Goal: Transaction & Acquisition: Purchase product/service

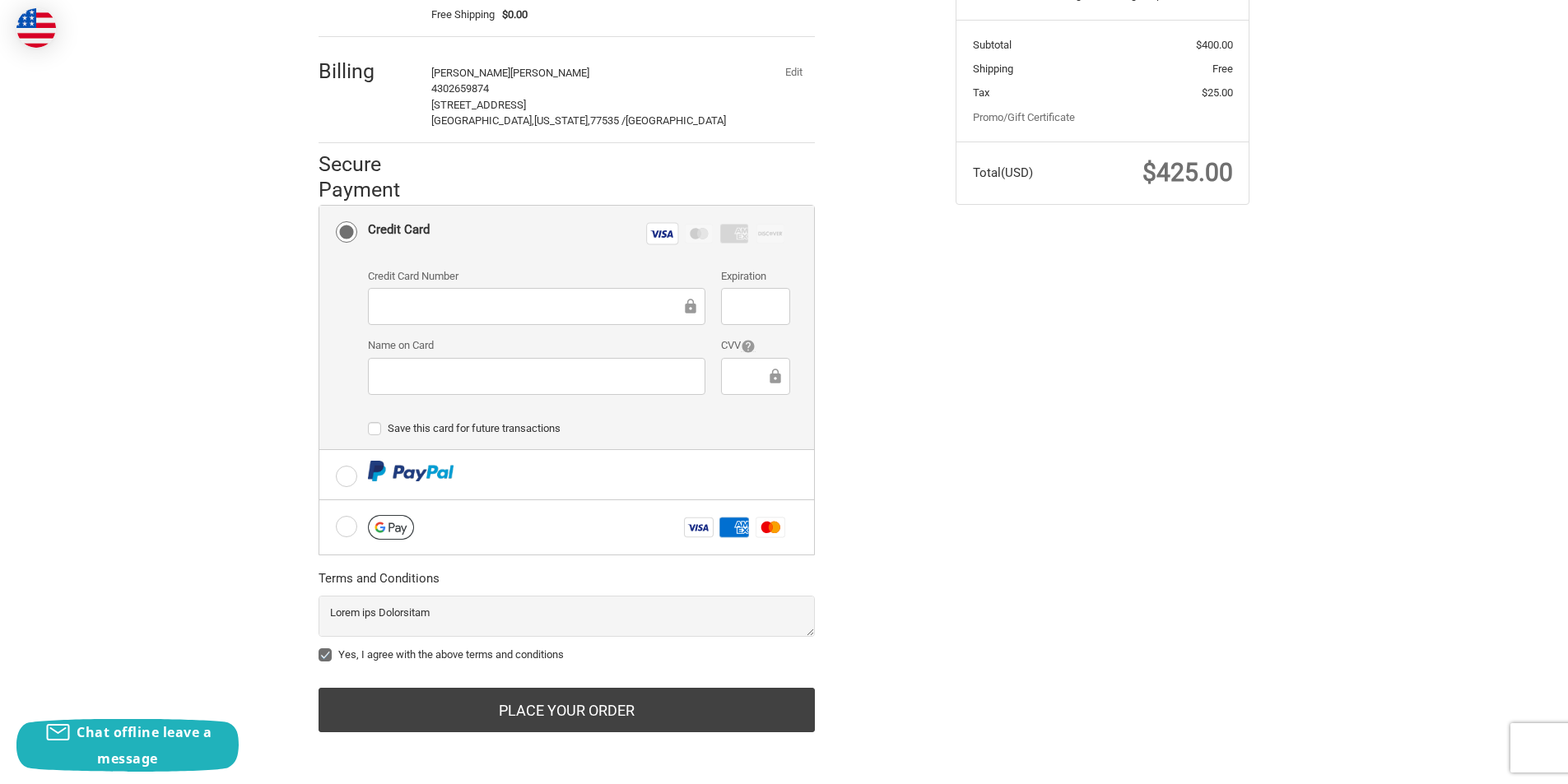
scroll to position [313, 0]
click at [787, 77] on button "Edit" at bounding box center [793, 72] width 43 height 23
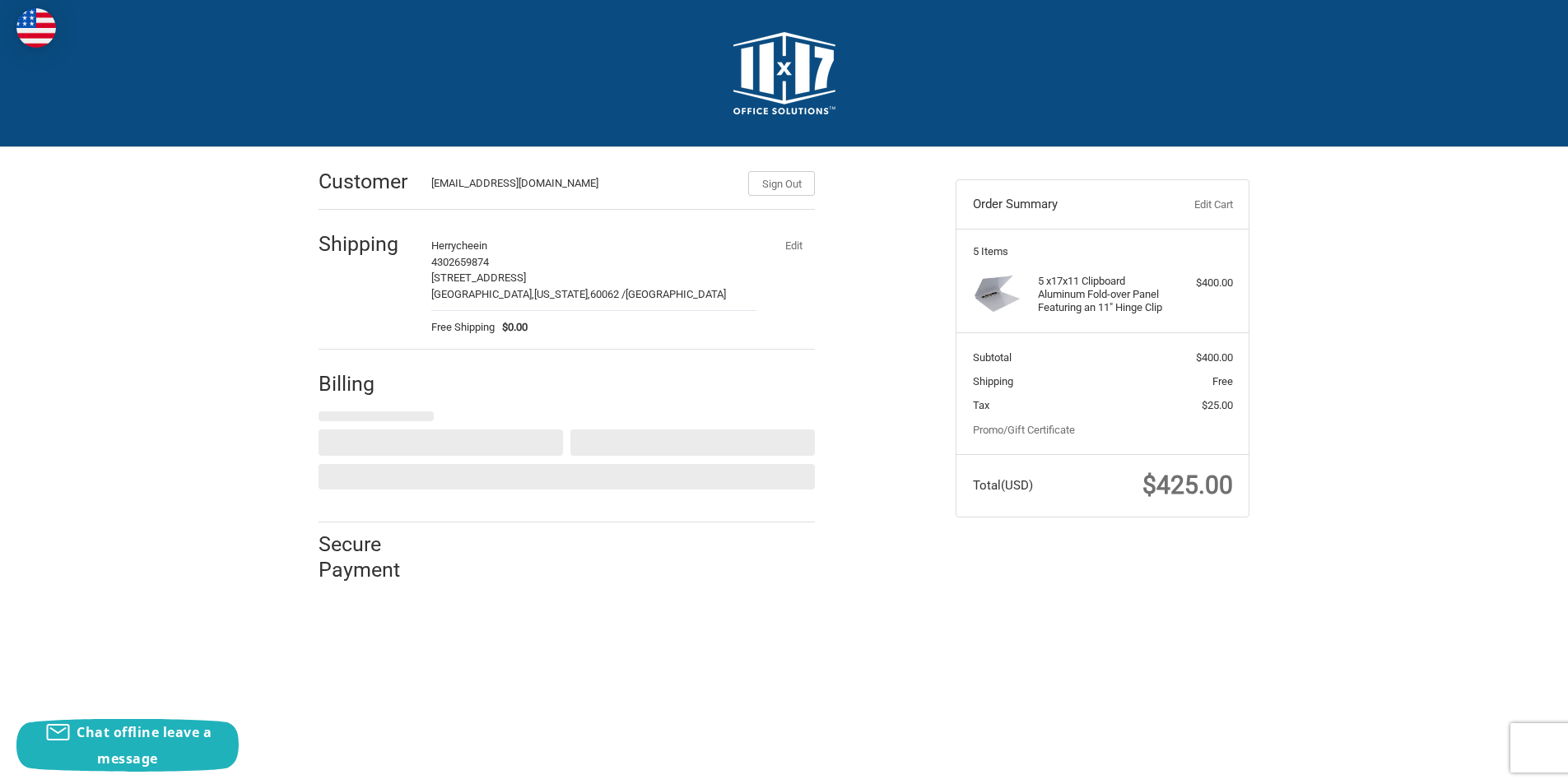
scroll to position [0, 0]
select select "US"
select select "[GEOGRAPHIC_DATA]"
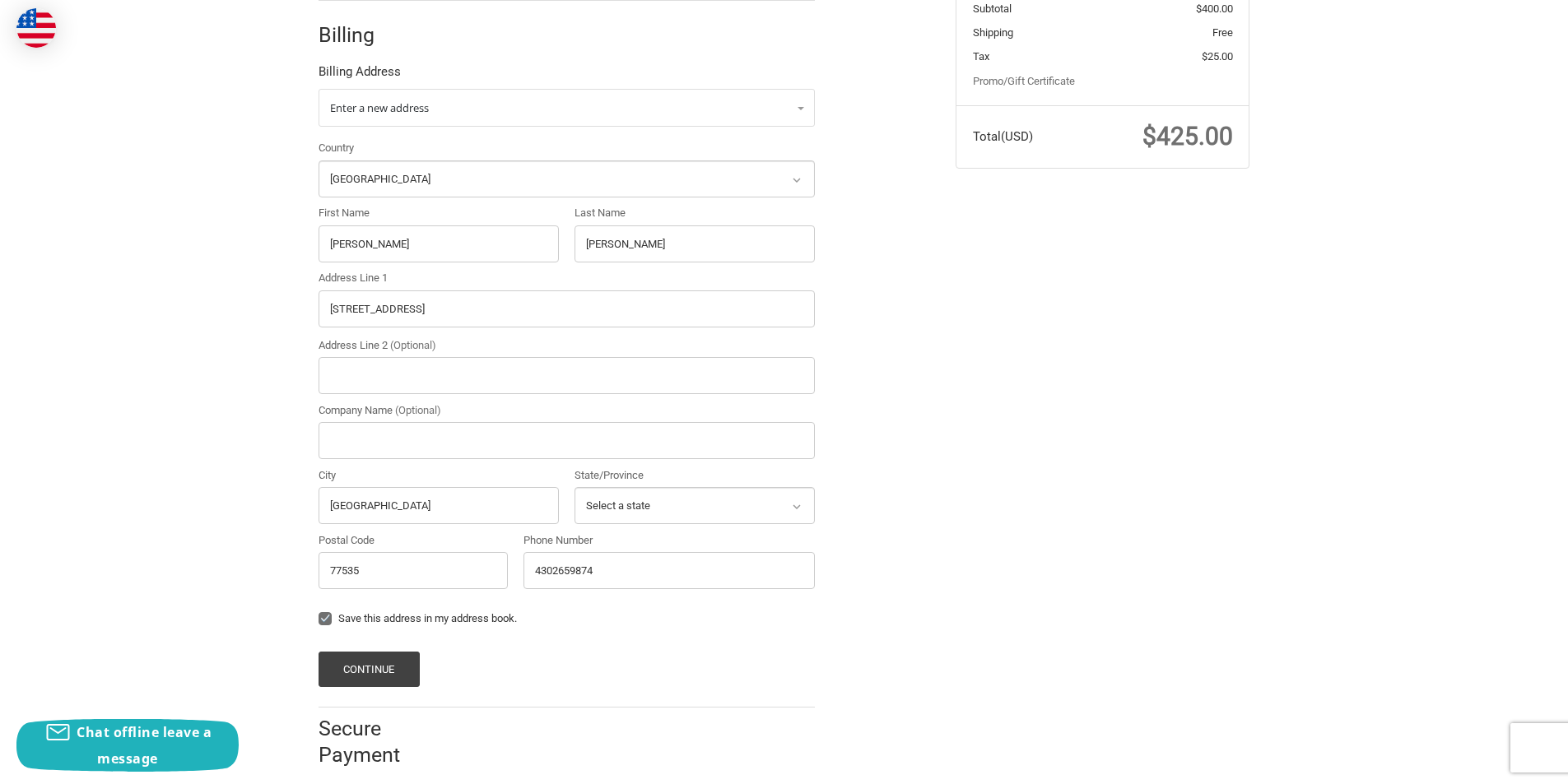
scroll to position [366, 0]
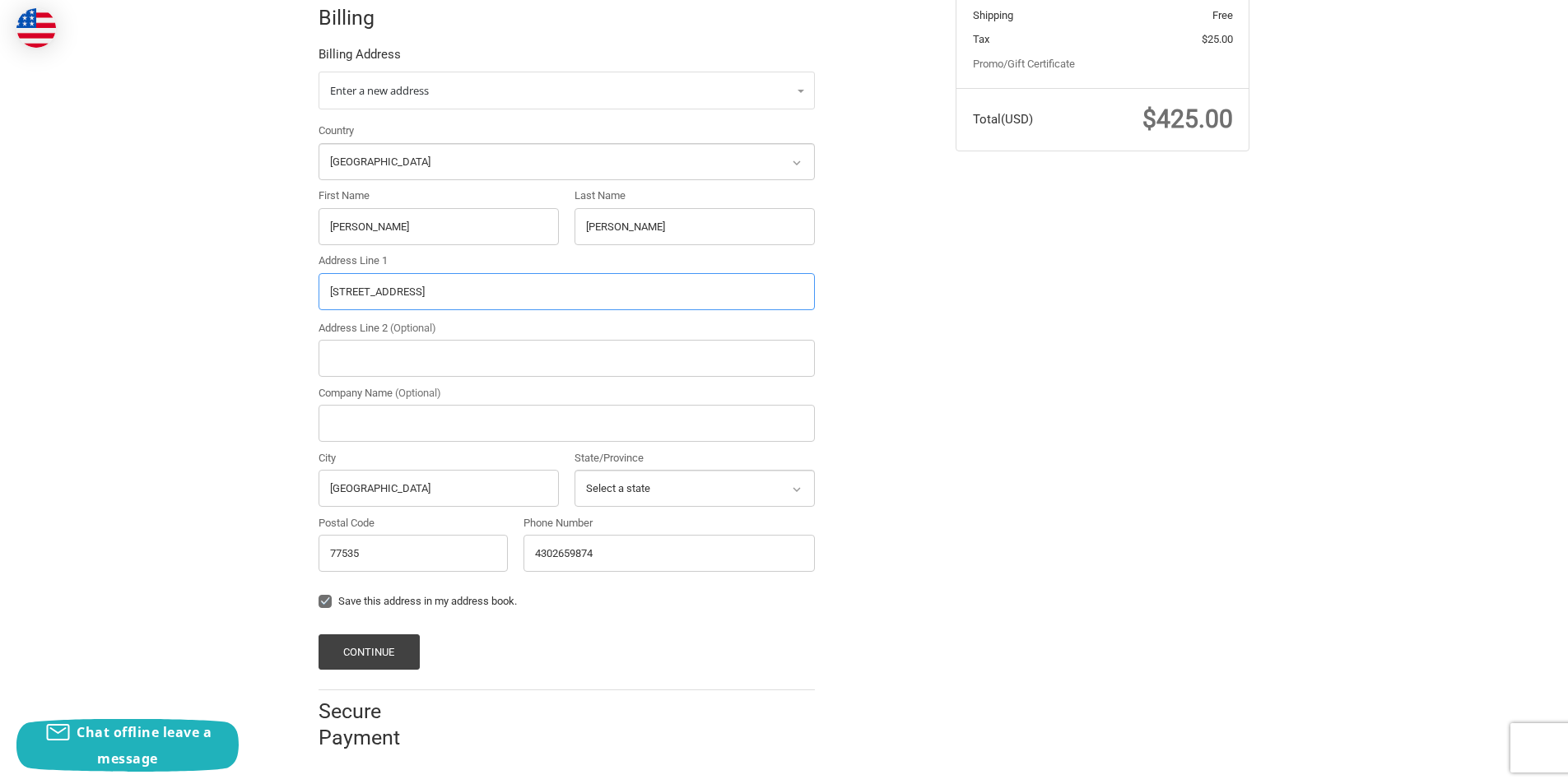
click at [455, 282] on input "[STREET_ADDRESS]" at bounding box center [567, 292] width 497 height 37
paste input "[STREET_ADDRESS][PERSON_NAME]"
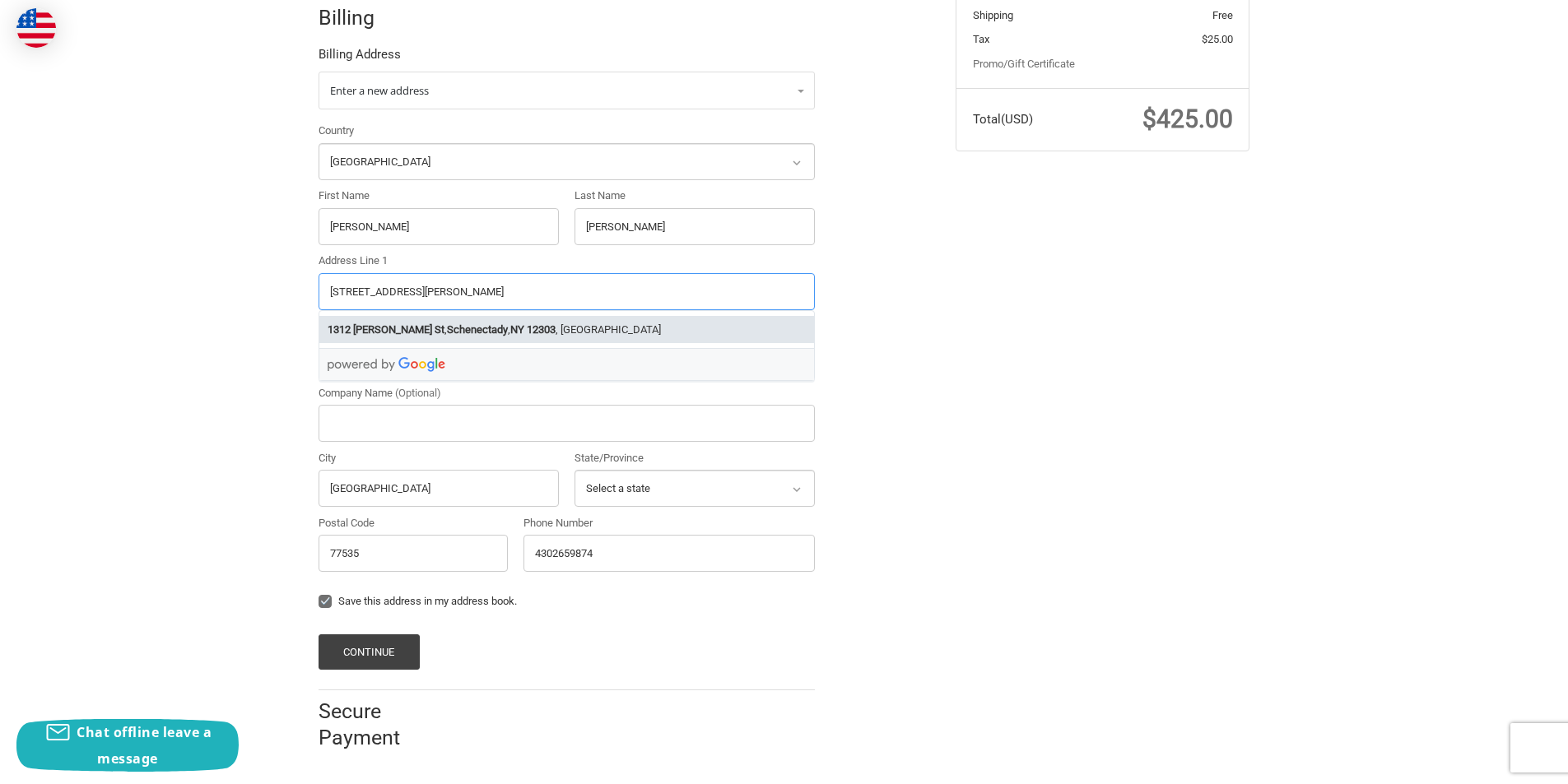
click at [496, 325] on li "[STREET_ADDRESS][PERSON_NAME]" at bounding box center [567, 329] width 495 height 27
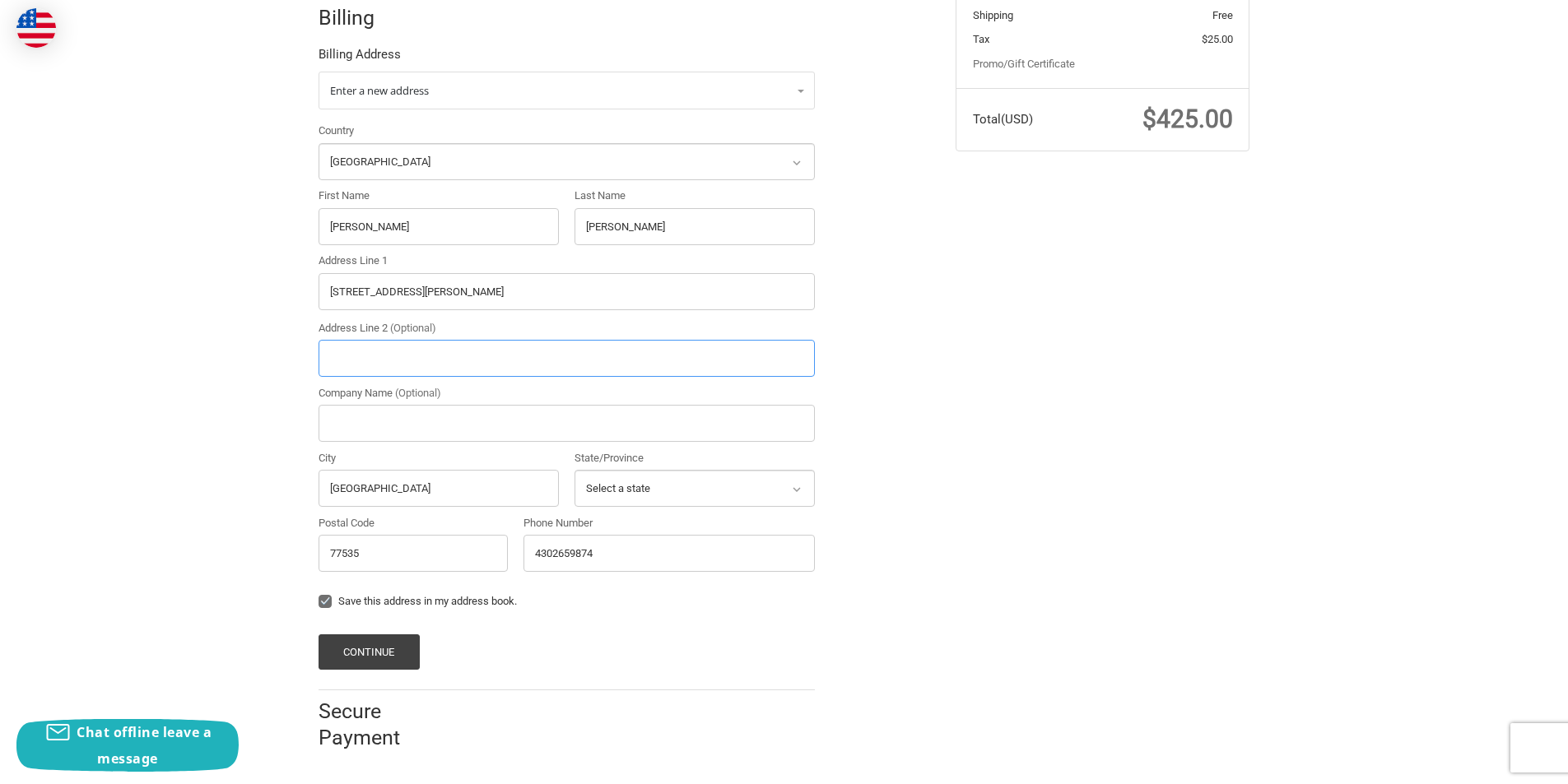
type input "[STREET_ADDRESS][PERSON_NAME]"
type input "Schenectady"
select select "NY"
type input "12303"
click at [461, 237] on input "[PERSON_NAME]" at bounding box center [438, 227] width 240 height 37
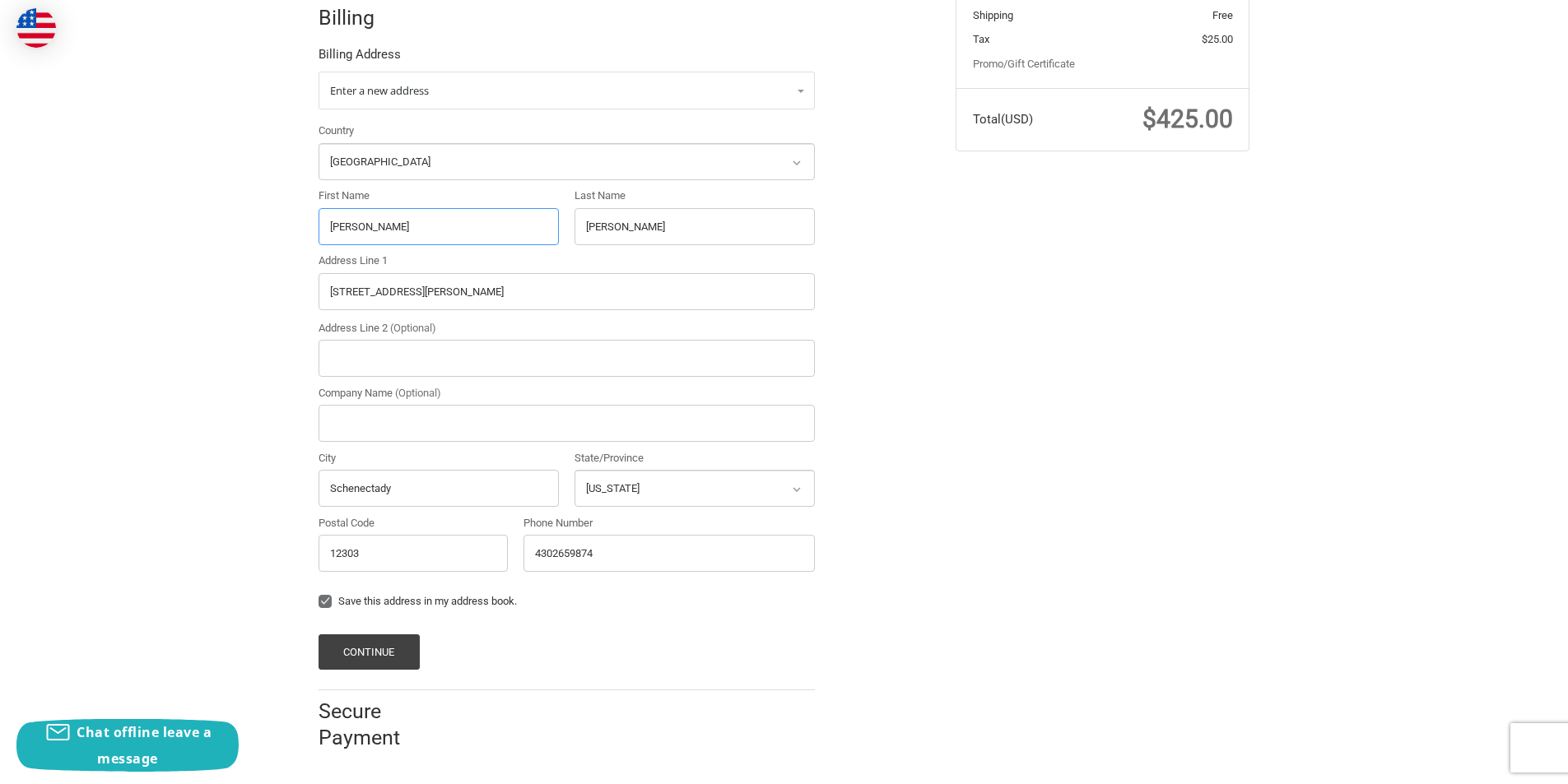
click at [461, 237] on input "[PERSON_NAME]" at bounding box center [438, 227] width 240 height 37
paste input "[PERSON_NAME]"
click at [374, 231] on input "[PERSON_NAME]" at bounding box center [438, 227] width 240 height 37
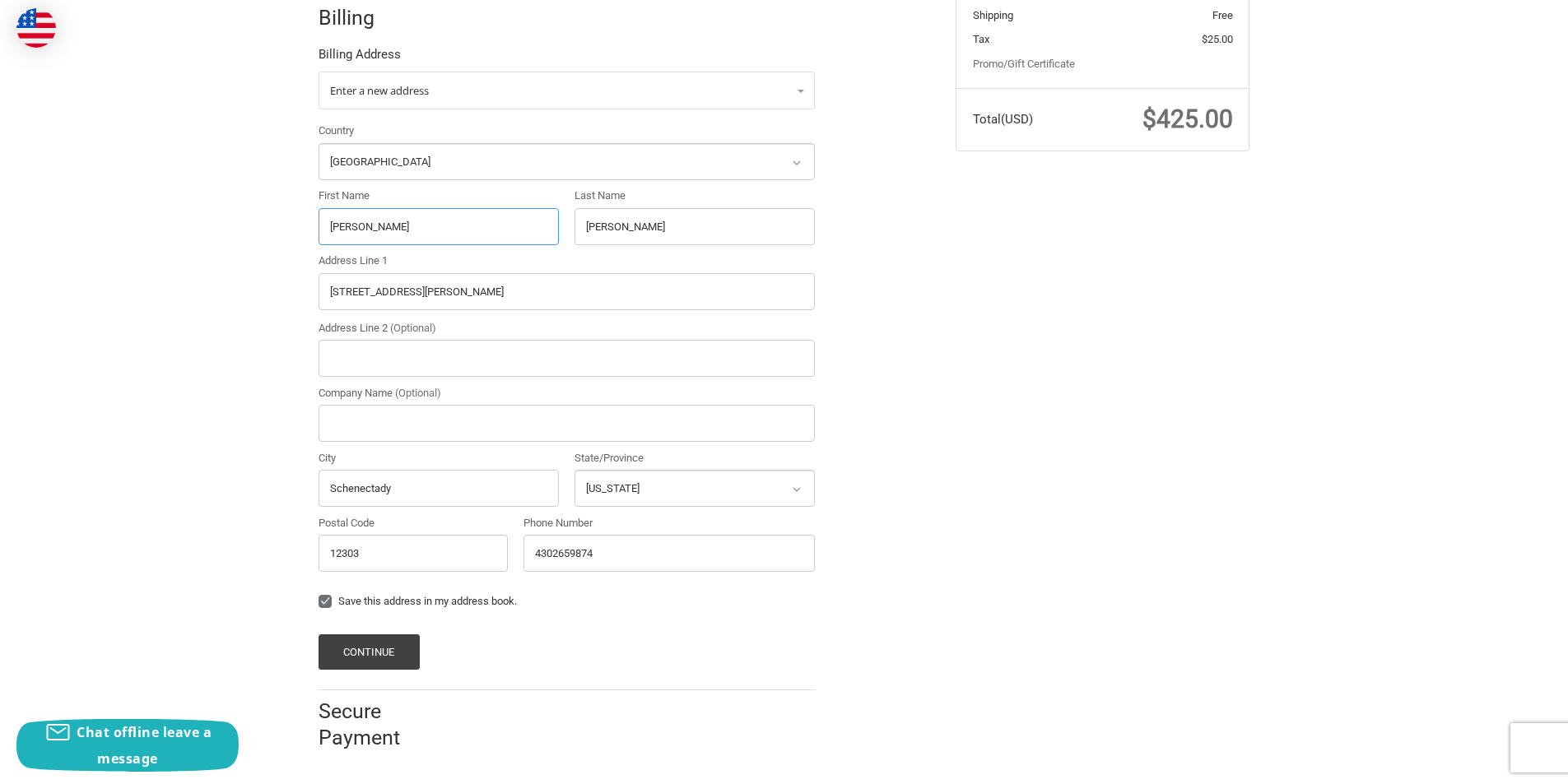
type input "[PERSON_NAME]"
click at [607, 227] on input "[PERSON_NAME]" at bounding box center [694, 227] width 240 height 37
paste input "[PERSON_NAME]"
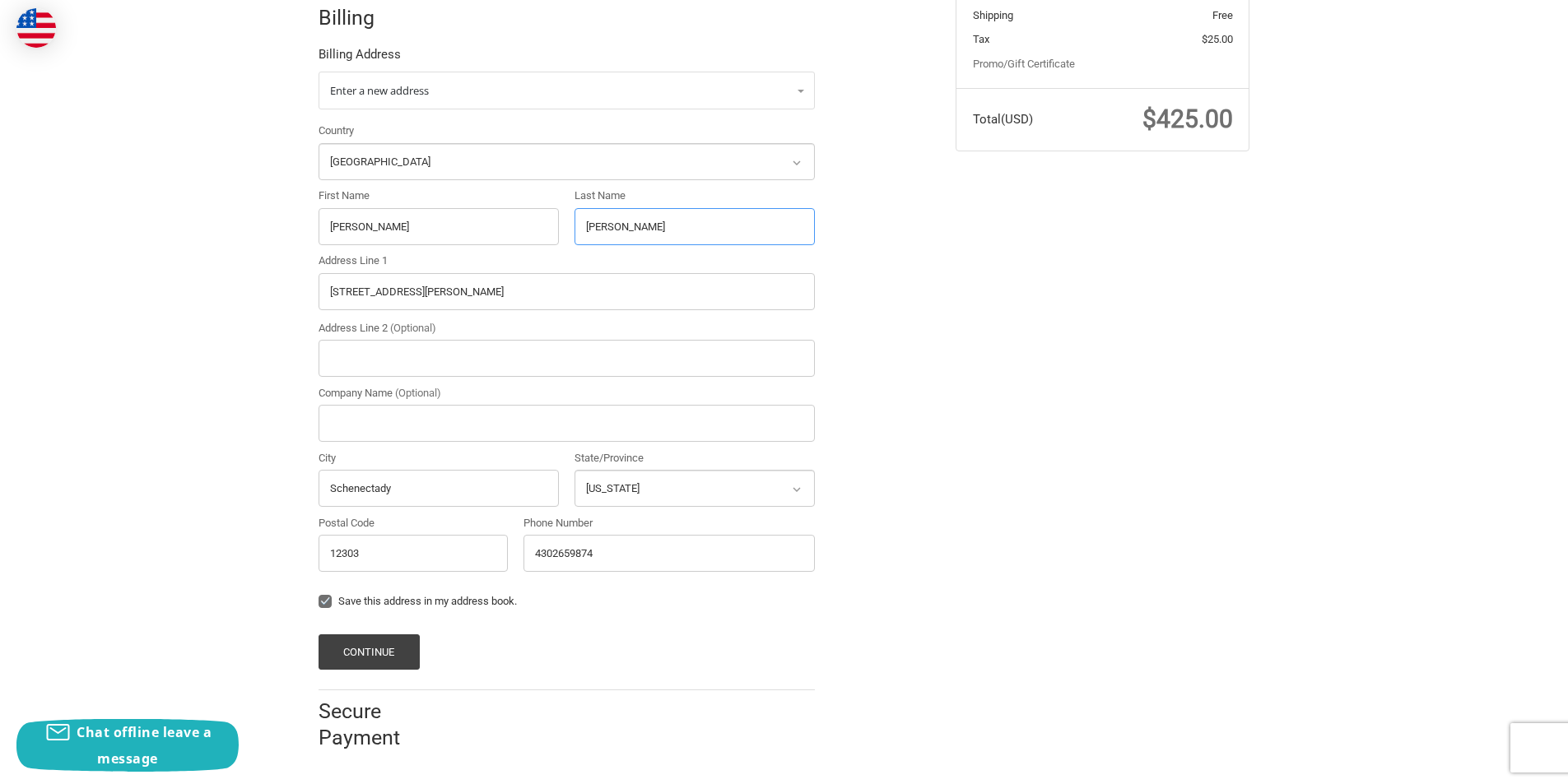
type input "[PERSON_NAME]"
click at [410, 647] on button "Continue" at bounding box center [368, 652] width 101 height 35
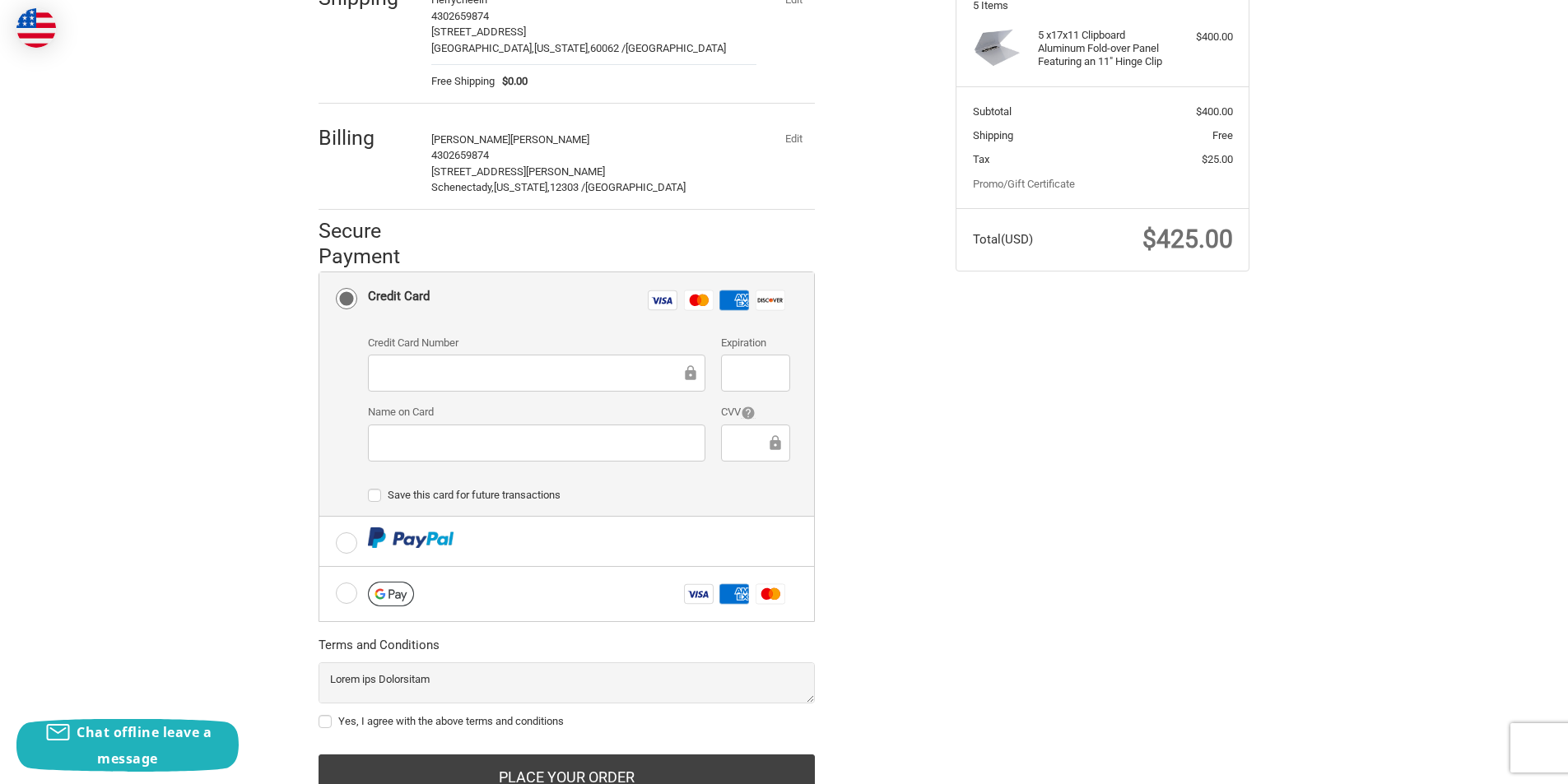
scroll to position [247, 0]
drag, startPoint x: 747, startPoint y: 397, endPoint x: 749, endPoint y: 381, distance: 16.1
click at [747, 394] on div "Credit Card Number Expiration Name on Card CVV" at bounding box center [579, 403] width 438 height 139
click at [729, 442] on div at bounding box center [755, 442] width 68 height 37
click at [365, 713] on div "Yes, I agree with the above terms and conditions" at bounding box center [567, 723] width 497 height 22
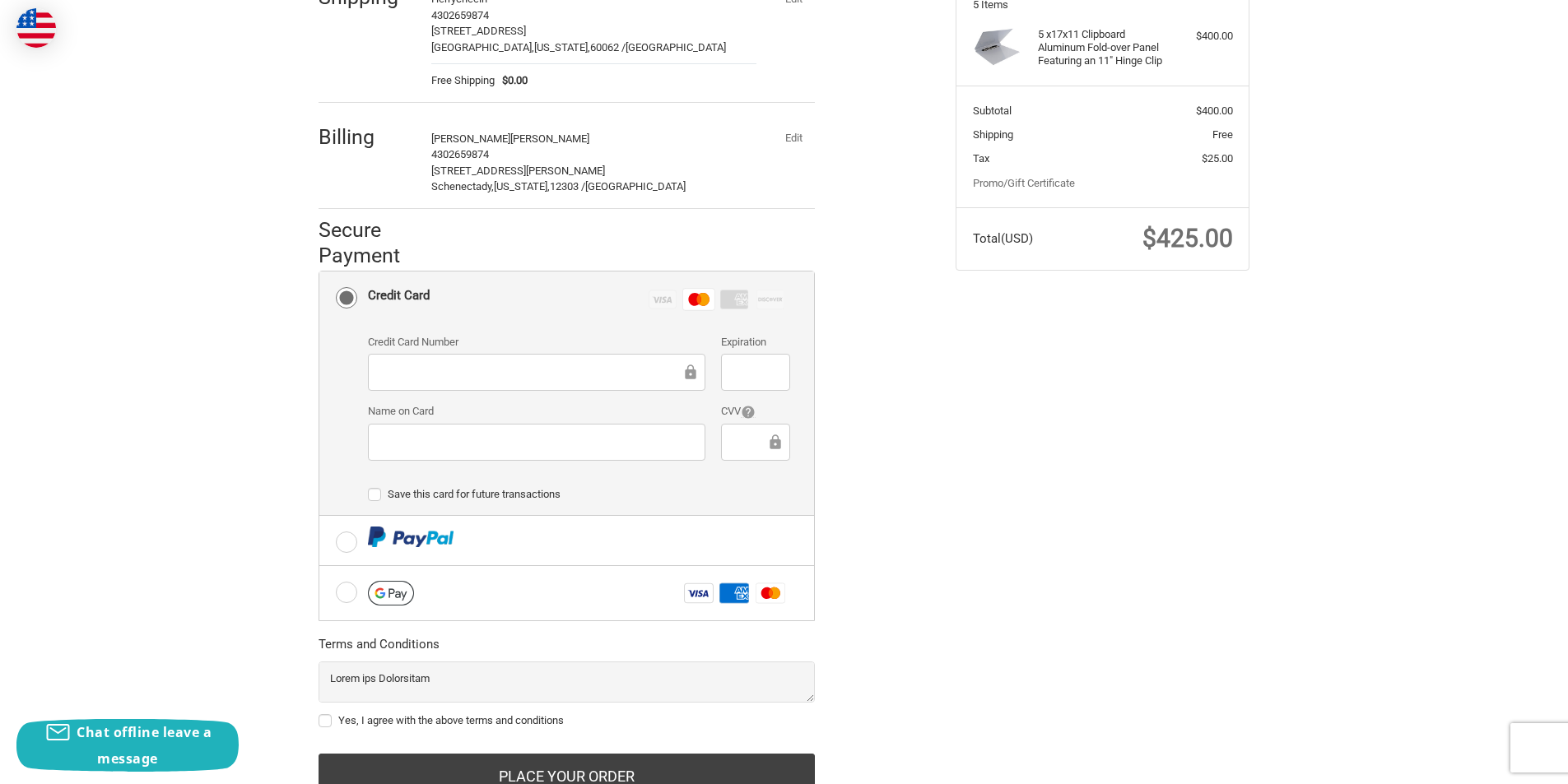
click at [368, 723] on label "Yes, I agree with the above terms and conditions" at bounding box center [567, 721] width 497 height 13
click at [319, 713] on input "Yes, I agree with the above terms and conditions" at bounding box center [318, 712] width 1 height 1
checkbox input "true"
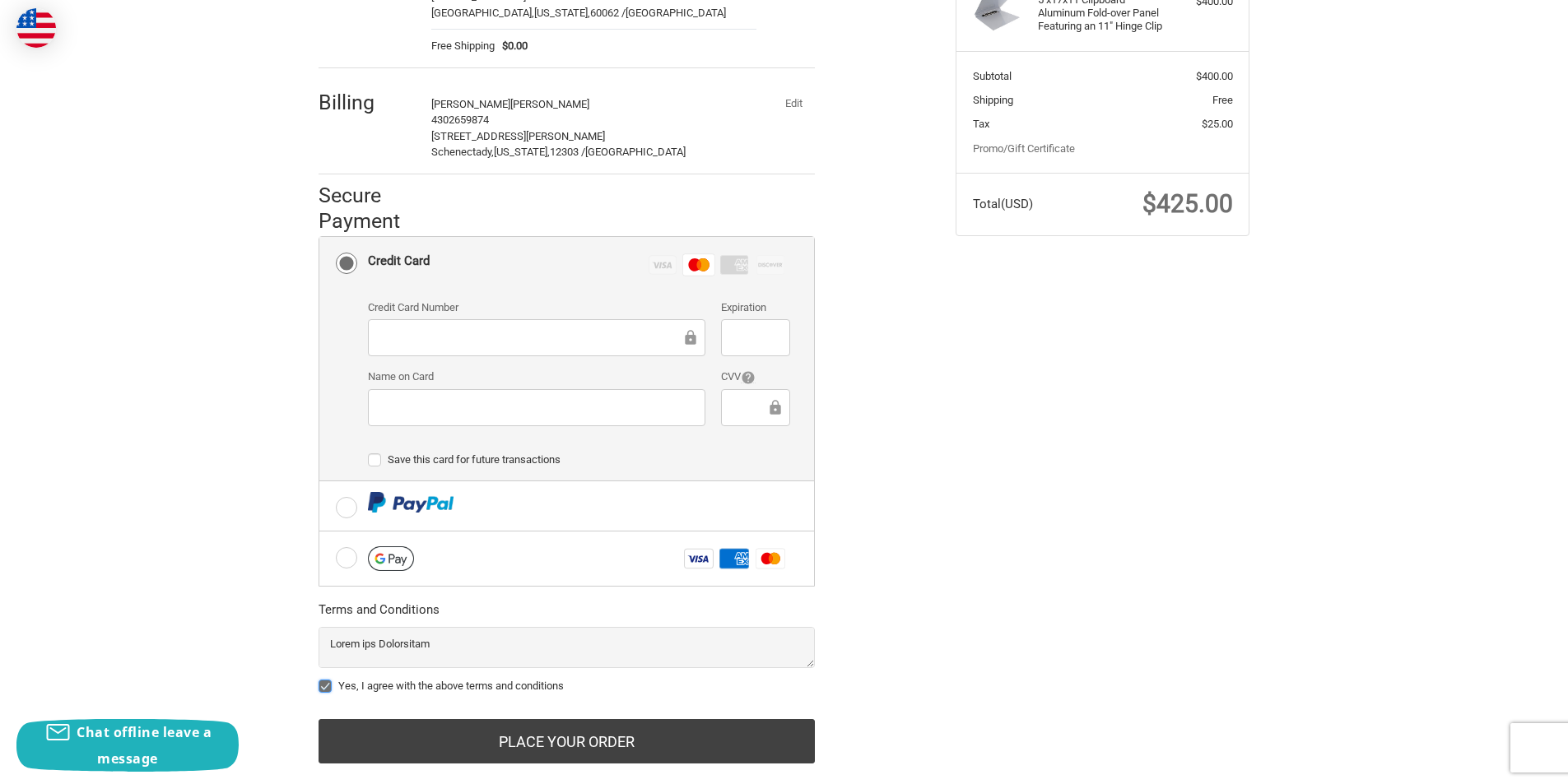
scroll to position [313, 0]
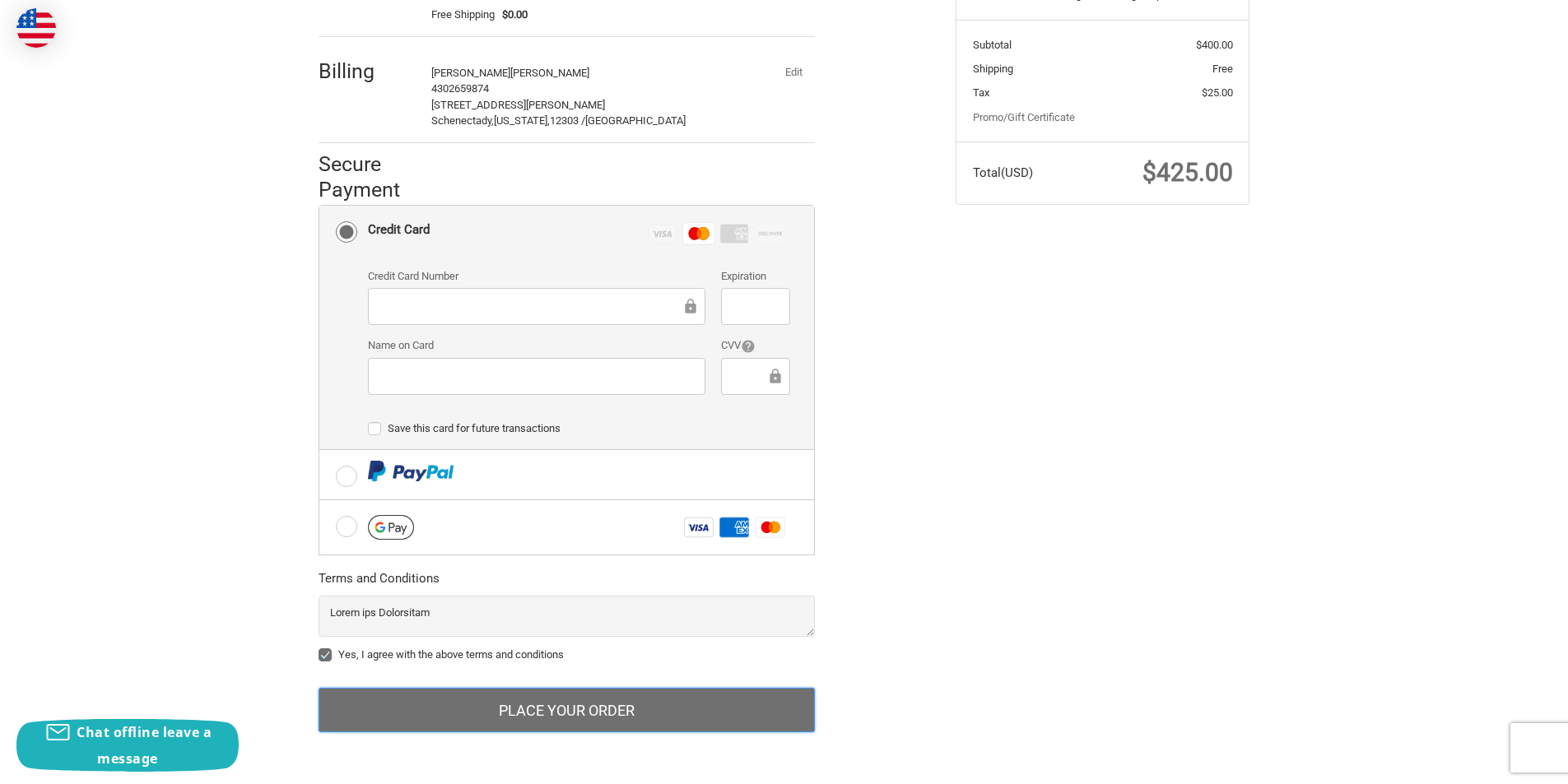
click at [632, 708] on button "Place Your Order" at bounding box center [567, 710] width 497 height 44
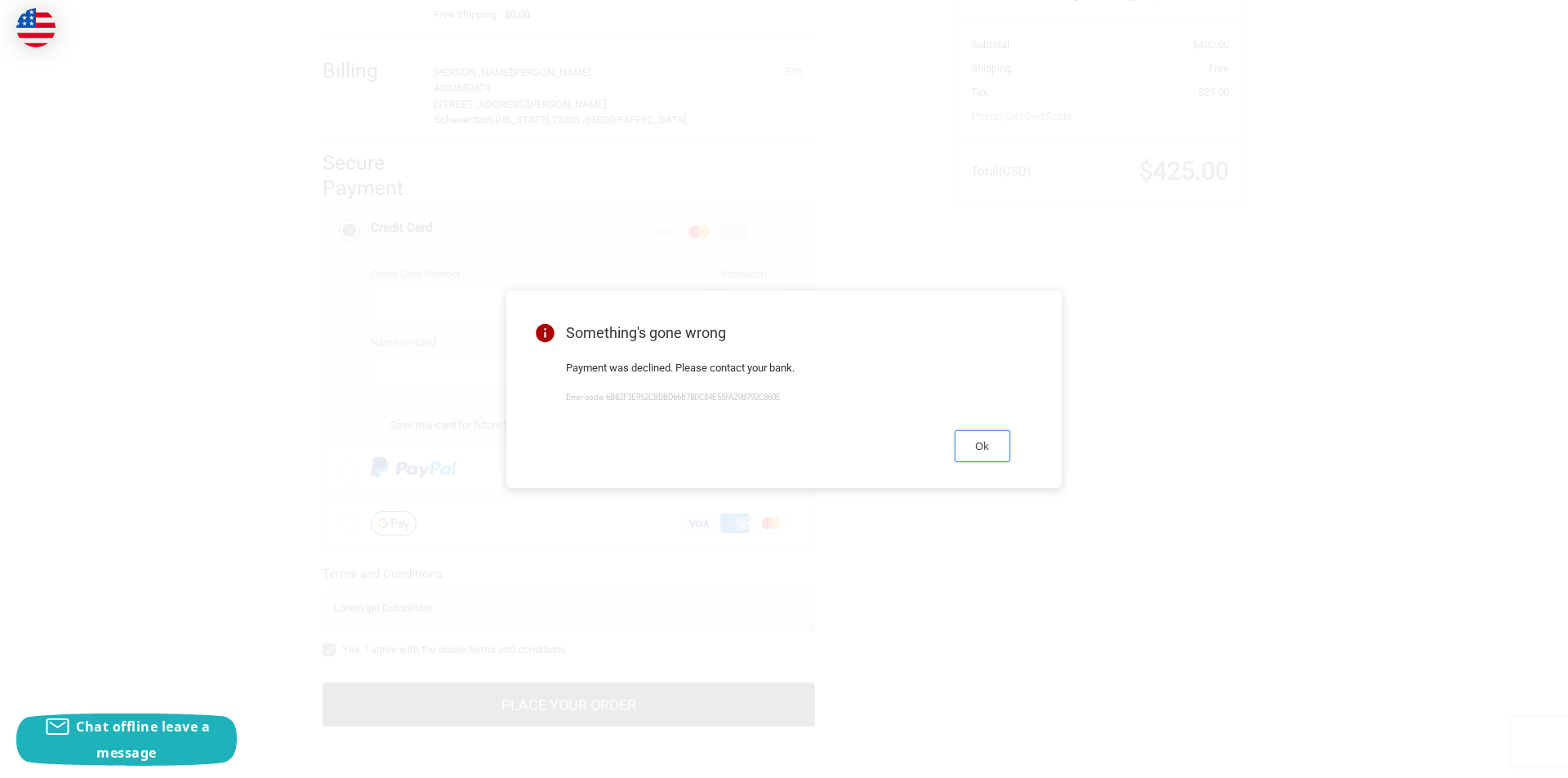
click at [982, 430] on button "Ok" at bounding box center [982, 446] width 55 height 32
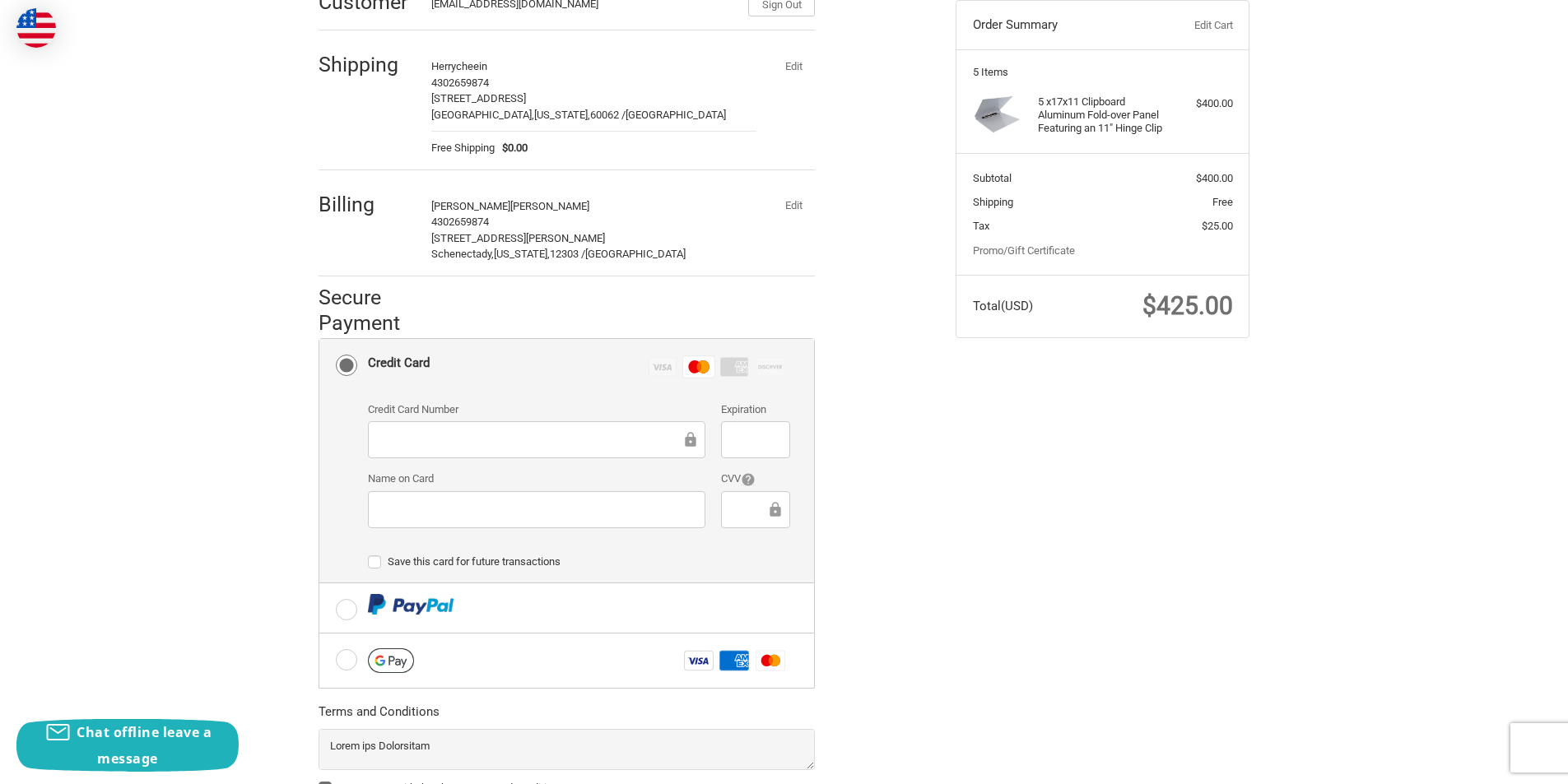
scroll to position [67, 0]
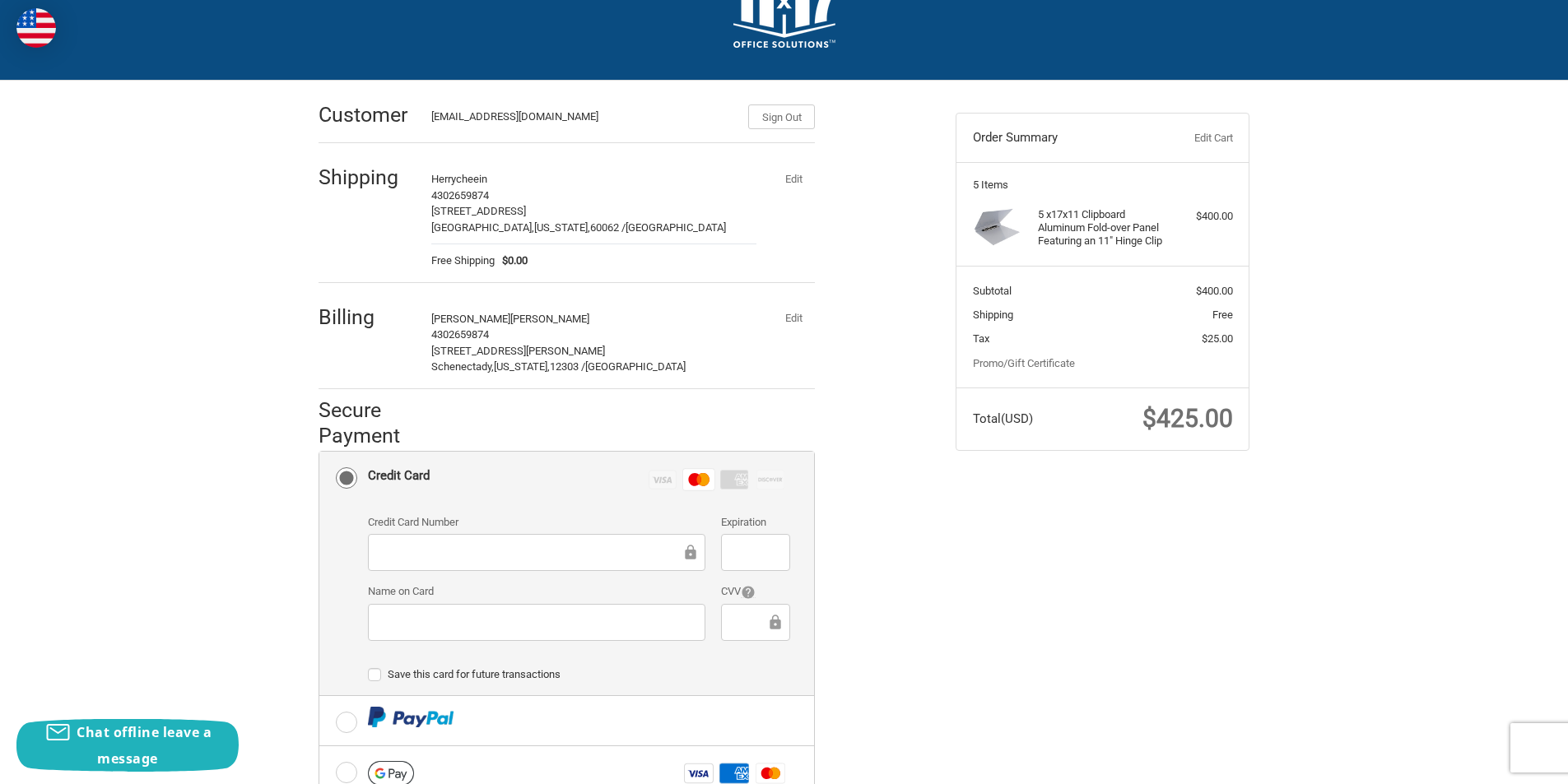
click at [794, 317] on button "Edit" at bounding box center [793, 318] width 43 height 23
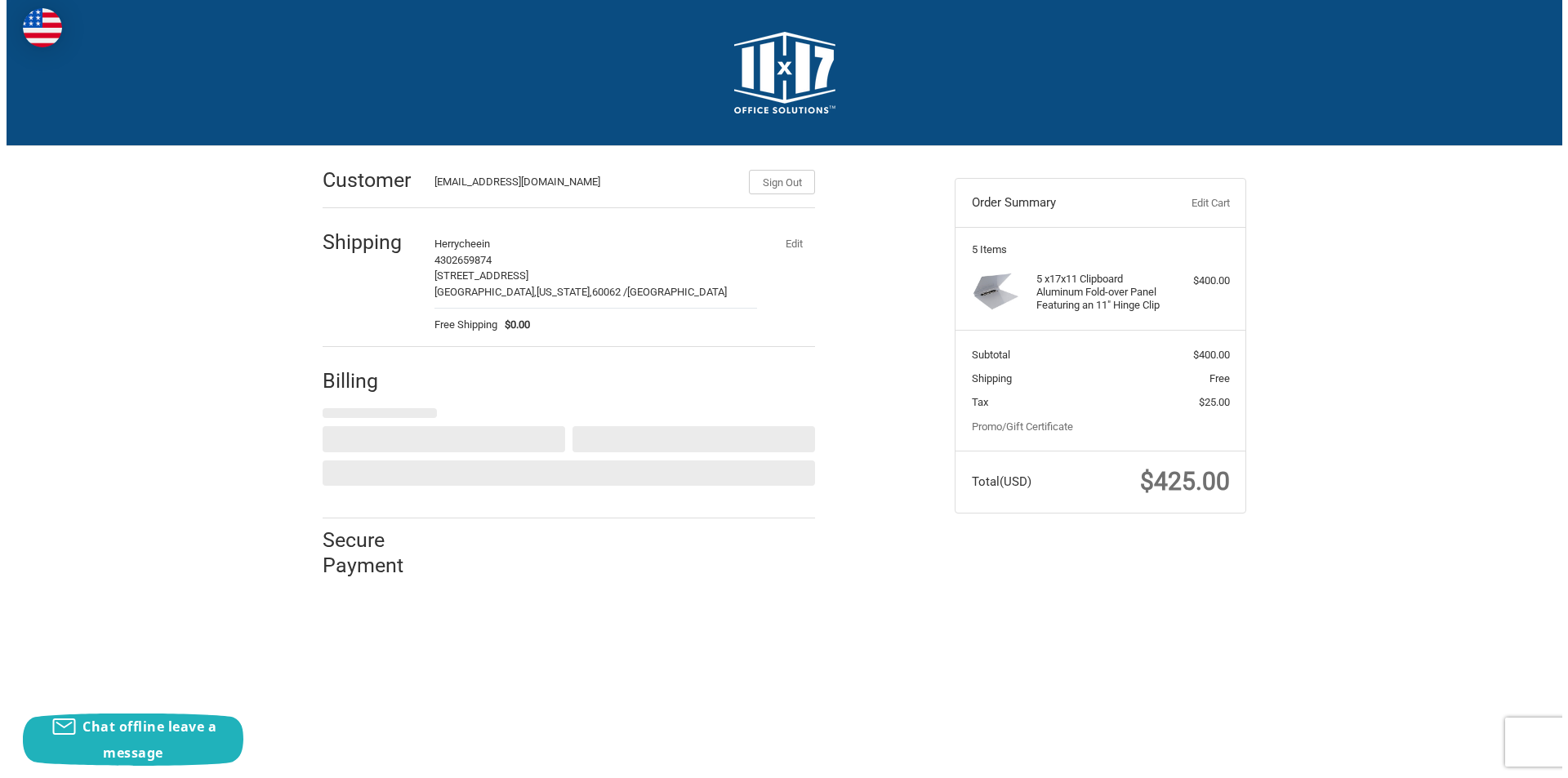
scroll to position [0, 0]
select select "US"
select select "NY"
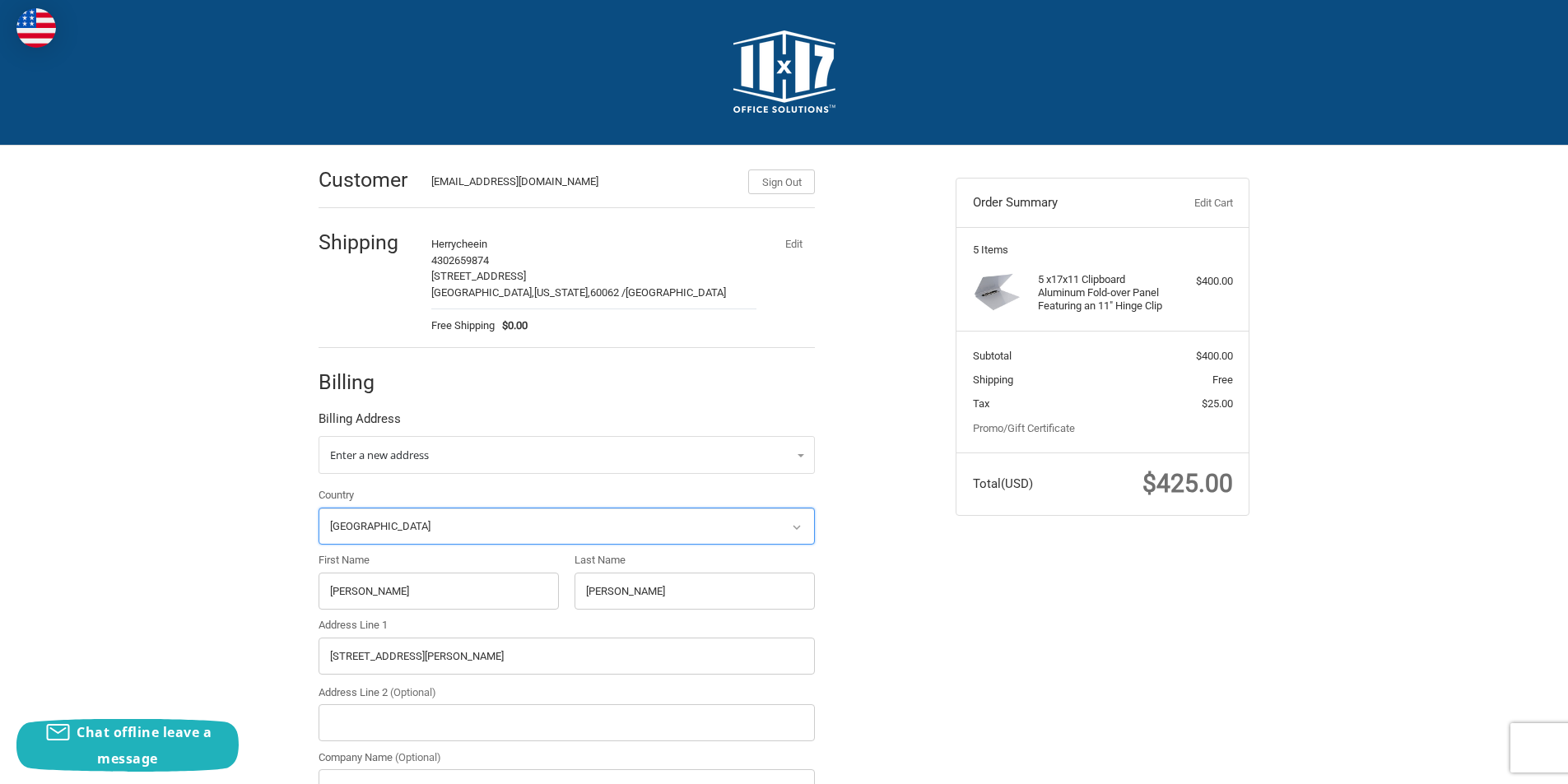
scroll to position [350, 0]
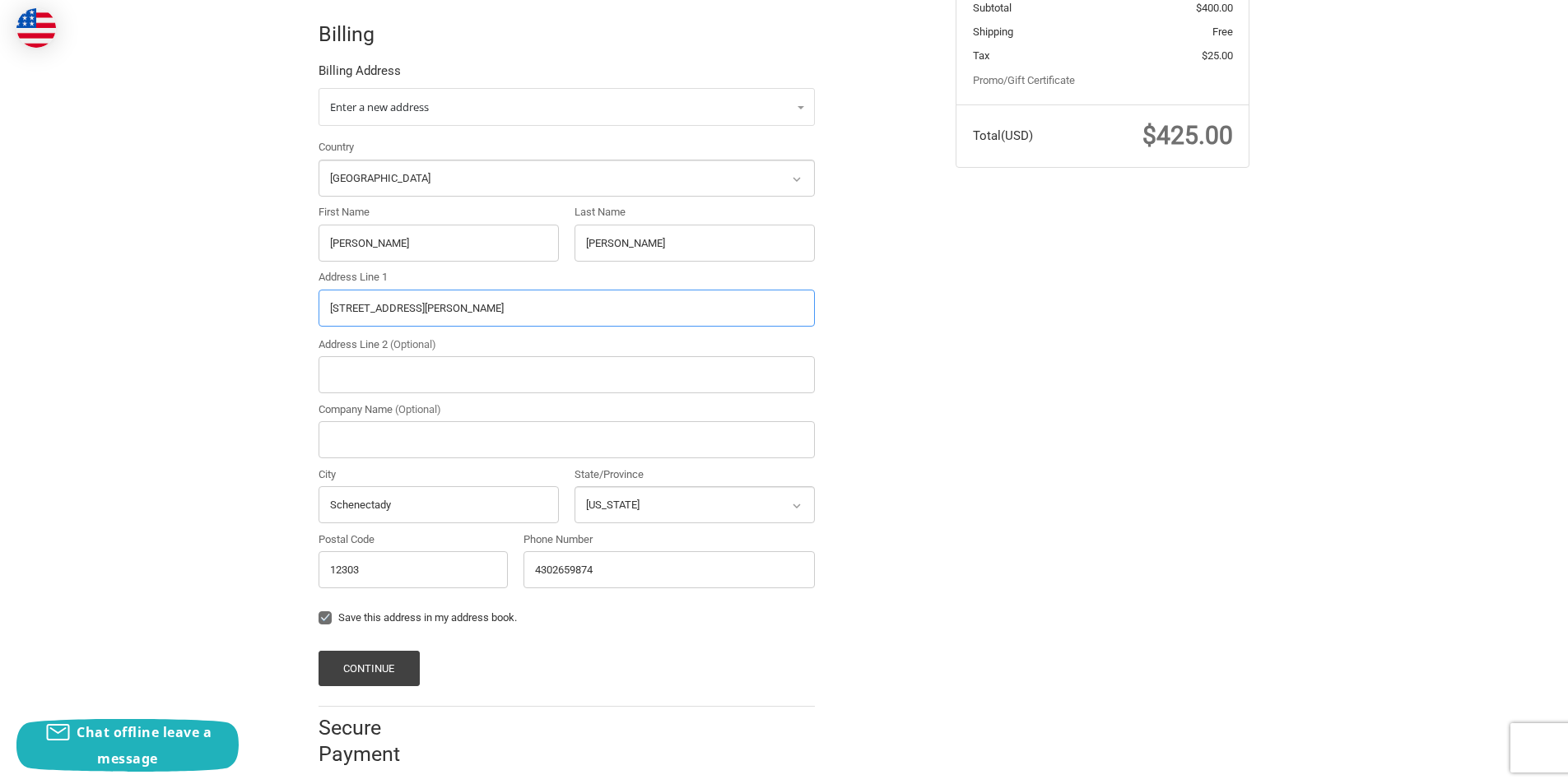
click at [472, 318] on input "[STREET_ADDRESS][PERSON_NAME]" at bounding box center [567, 308] width 497 height 37
paste input "[STREET_ADDRESS][US_STATE]."
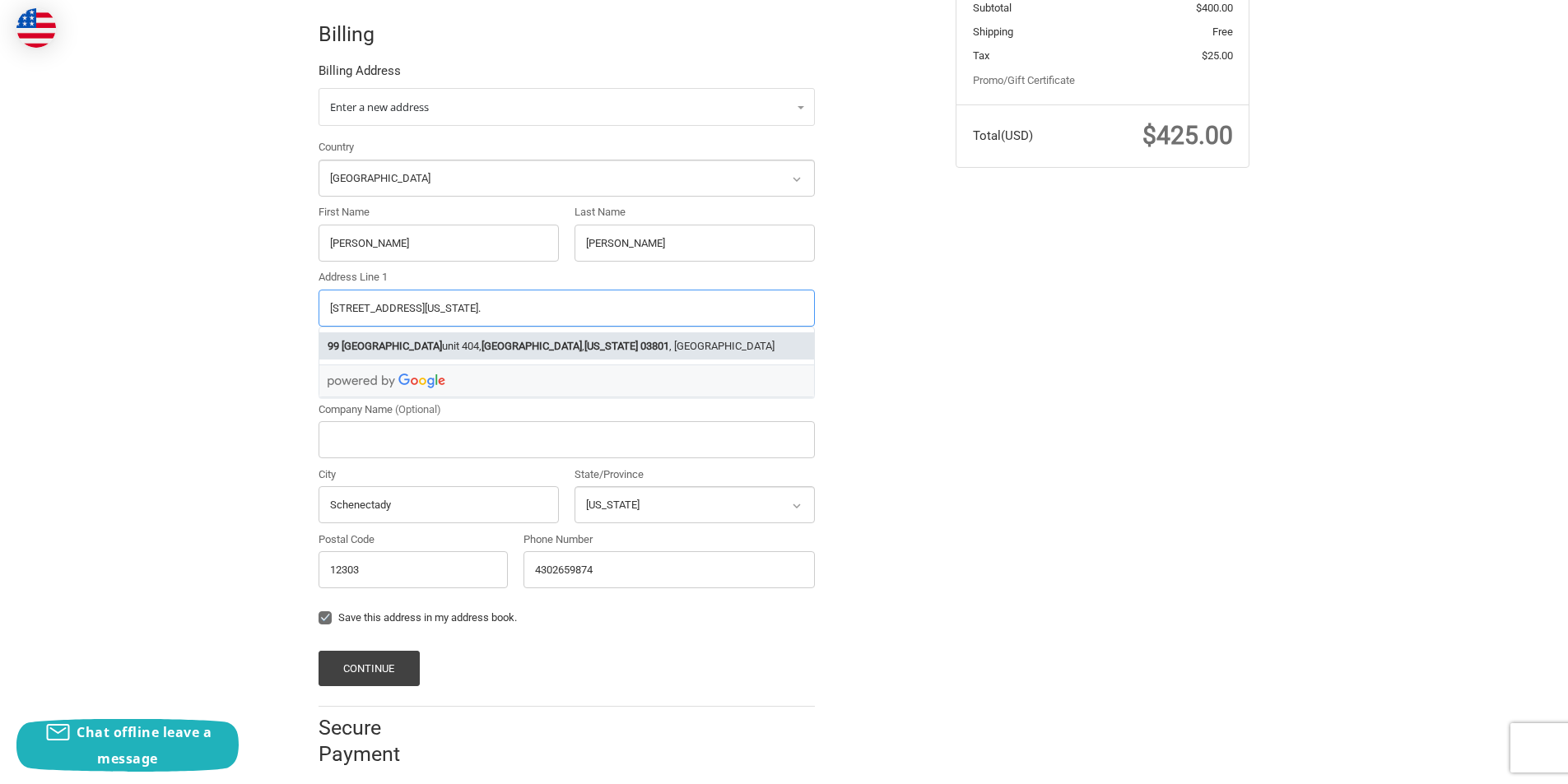
click at [593, 335] on li "[STREET_ADDRESS][US_STATE]" at bounding box center [567, 346] width 495 height 27
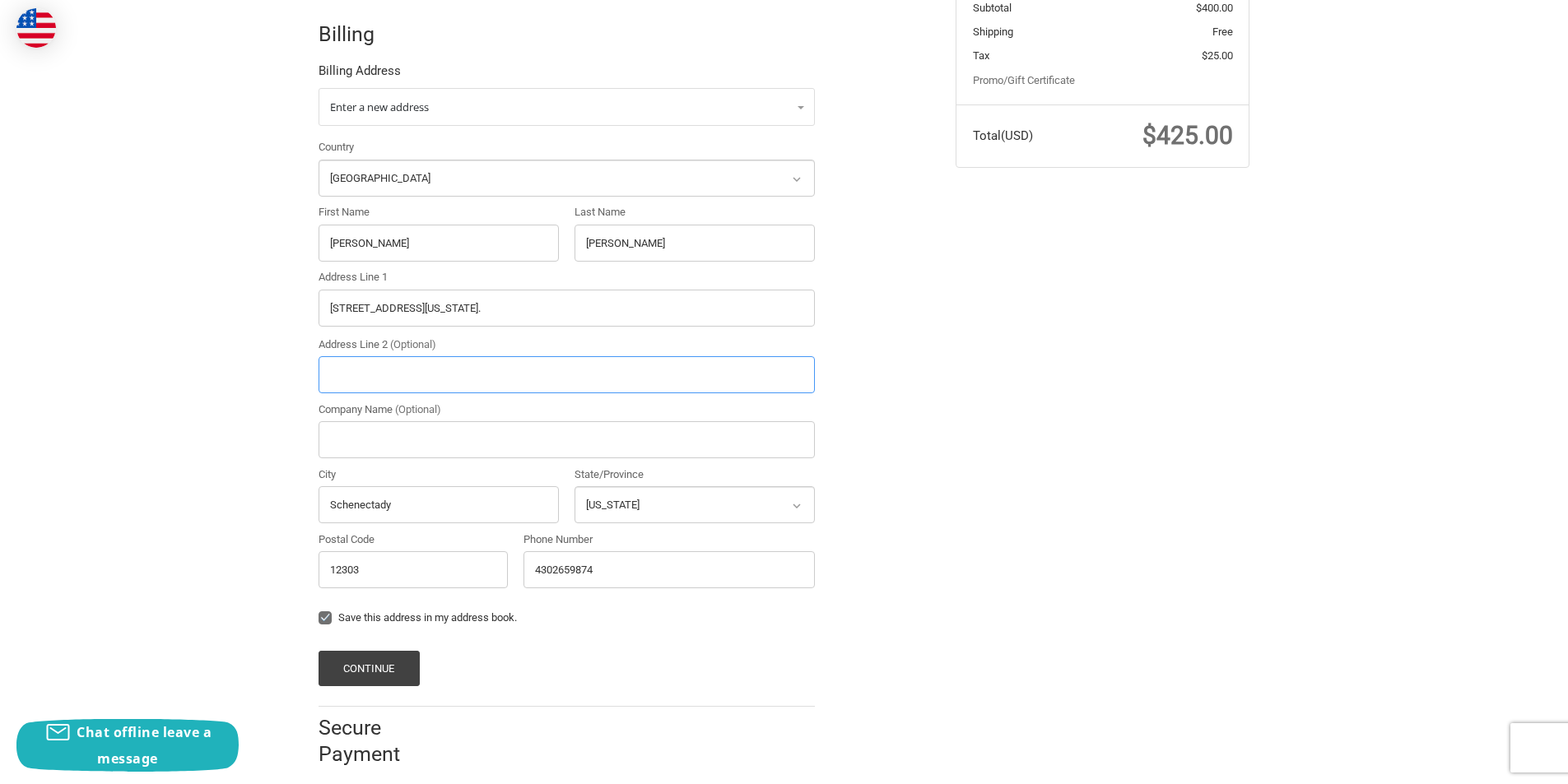
type input "[STREET_ADDRESS]"
type input "unit 404"
type input "[GEOGRAPHIC_DATA]"
select select "NH"
type input "03801"
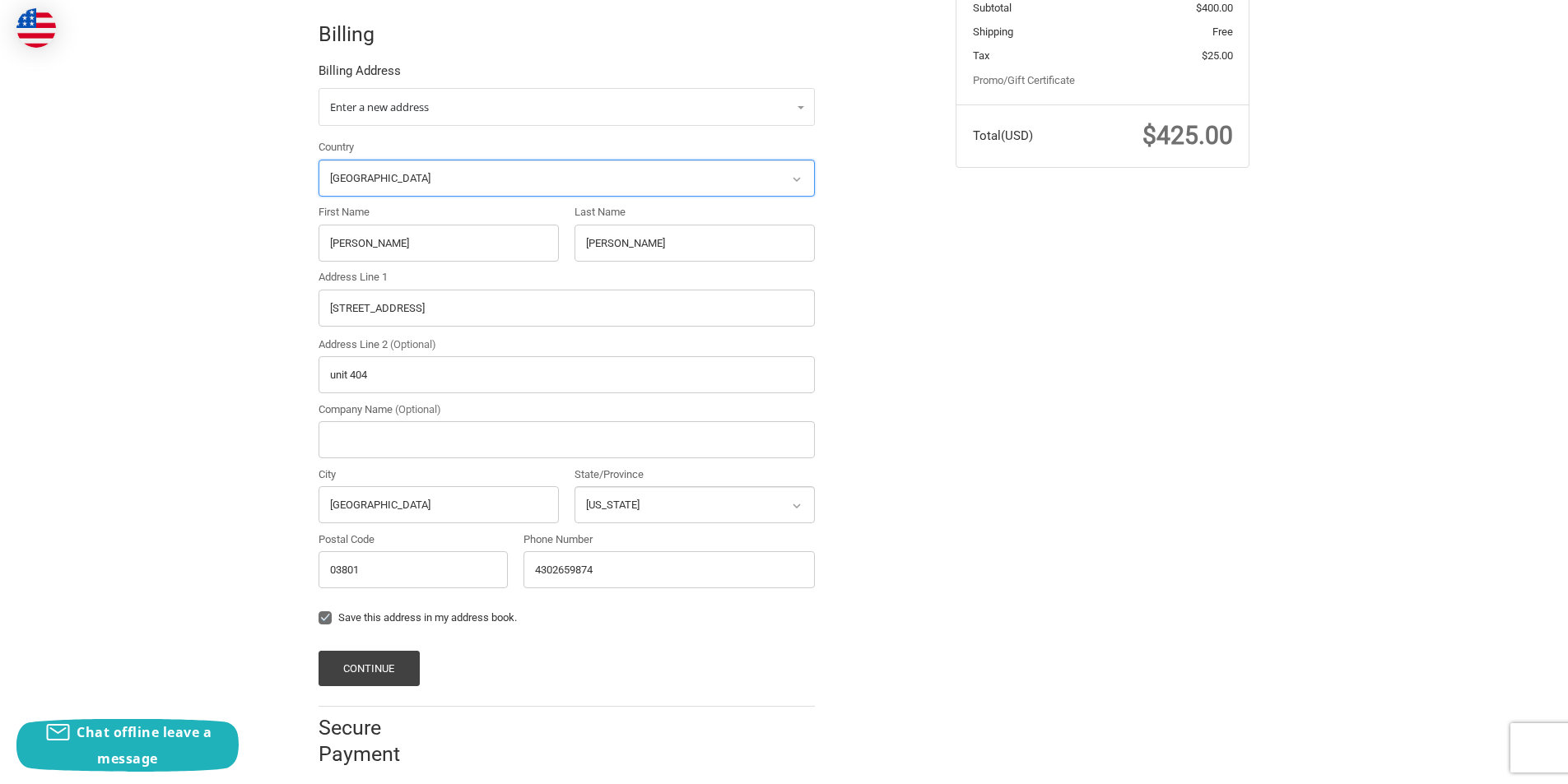
click at [402, 173] on select "Select a country [GEOGRAPHIC_DATA] [GEOGRAPHIC_DATA] [GEOGRAPHIC_DATA] [GEOGRAP…" at bounding box center [567, 178] width 497 height 37
drag, startPoint x: 234, startPoint y: 229, endPoint x: 363, endPoint y: 244, distance: 129.9
click at [233, 228] on div "Customer [EMAIL_ADDRESS][DOMAIN_NAME] Sign Out Shipping Herry cheein 4302659874…" at bounding box center [784, 291] width 1568 height 987
click at [394, 245] on input "[PERSON_NAME]" at bounding box center [438, 243] width 240 height 37
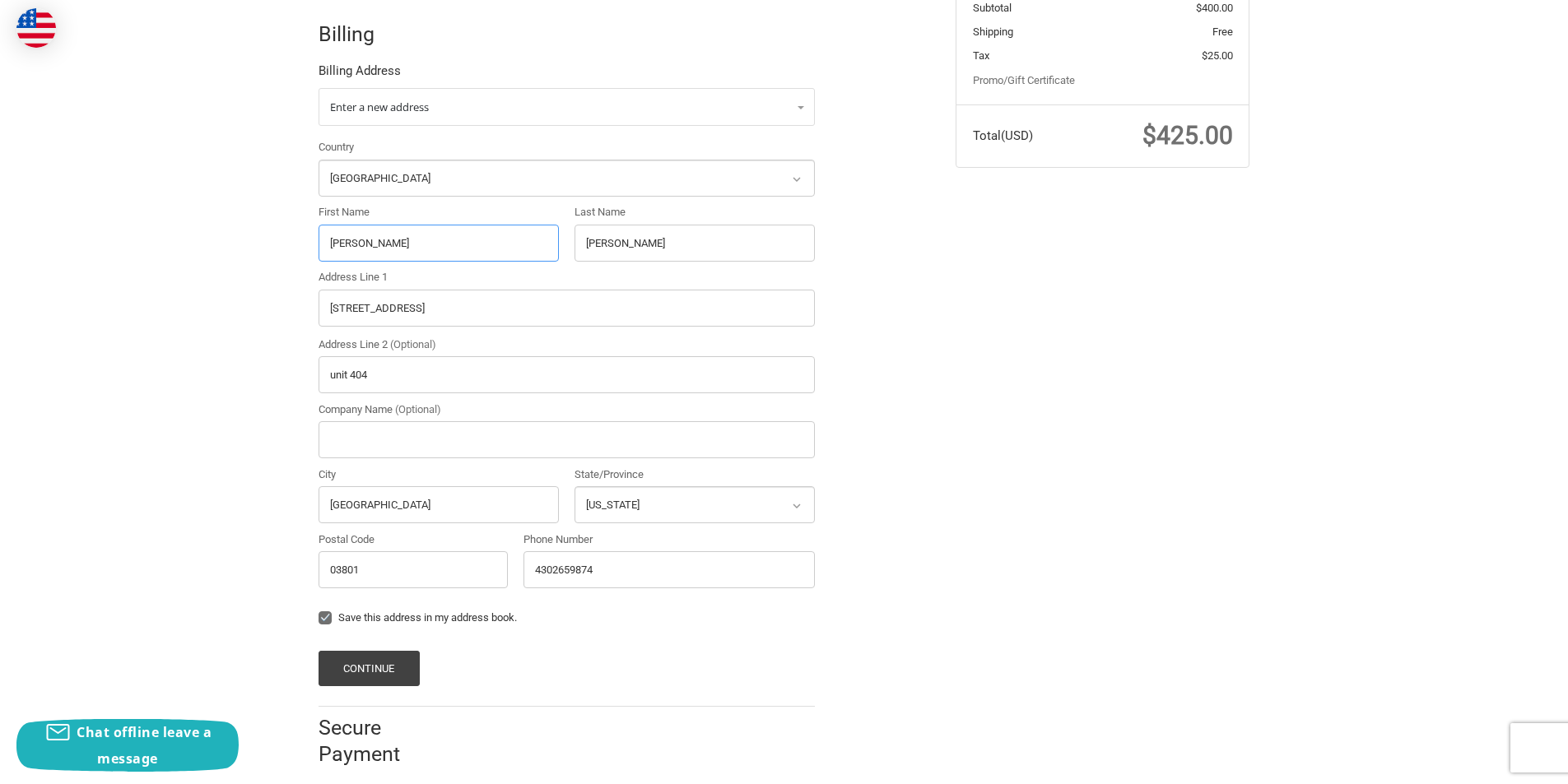
paste input "[GEOGRAPHIC_DATA]"
click at [394, 245] on input "[GEOGRAPHIC_DATA]" at bounding box center [438, 243] width 240 height 37
click at [383, 244] on input "[GEOGRAPHIC_DATA]" at bounding box center [438, 243] width 240 height 37
click at [599, 245] on input "[PERSON_NAME]" at bounding box center [694, 243] width 240 height 37
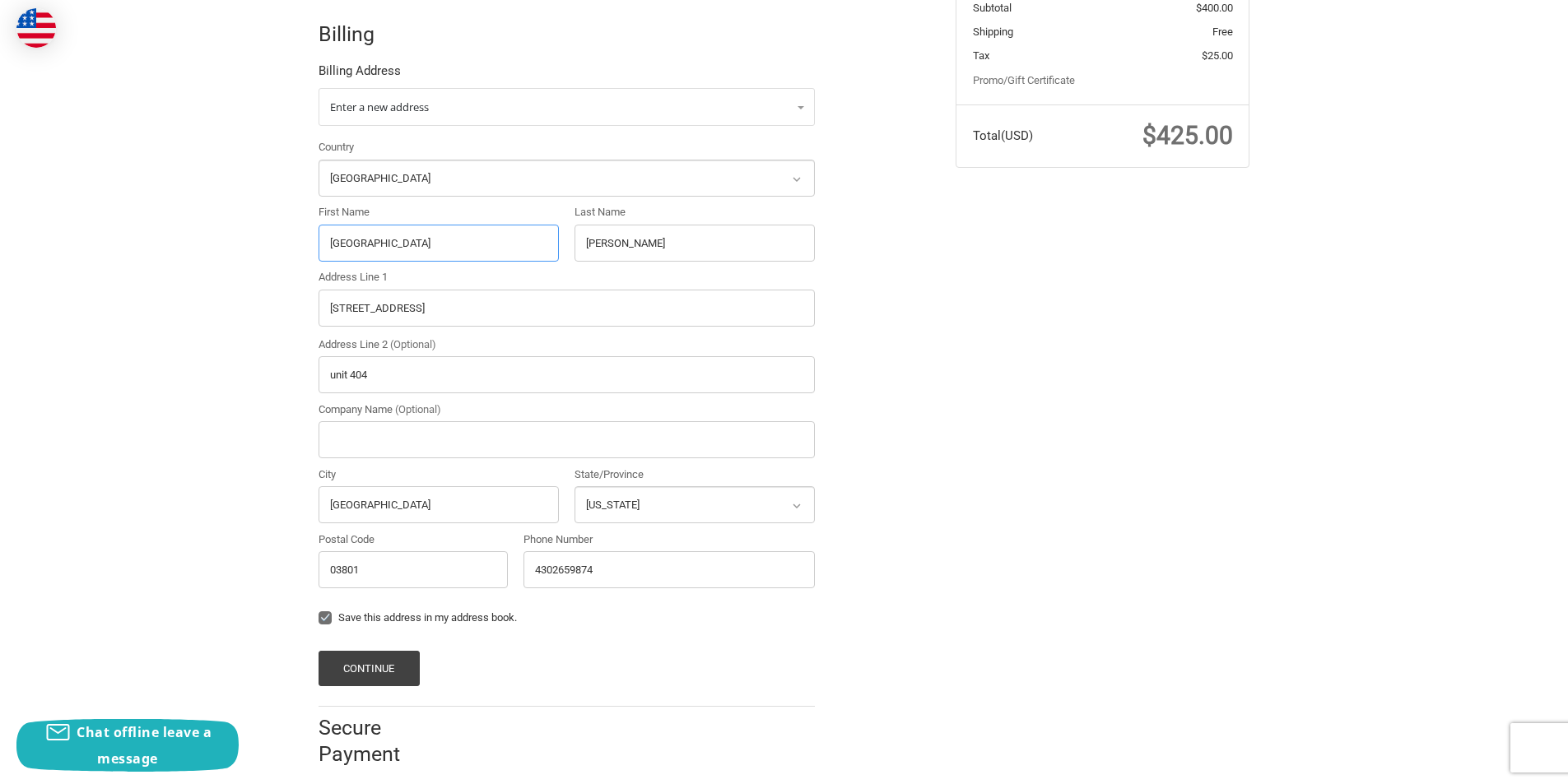
click at [379, 249] on input "[GEOGRAPHIC_DATA]" at bounding box center [438, 243] width 240 height 37
type input "[PERSON_NAME]"
click at [579, 256] on input "[PERSON_NAME]" at bounding box center [694, 243] width 240 height 37
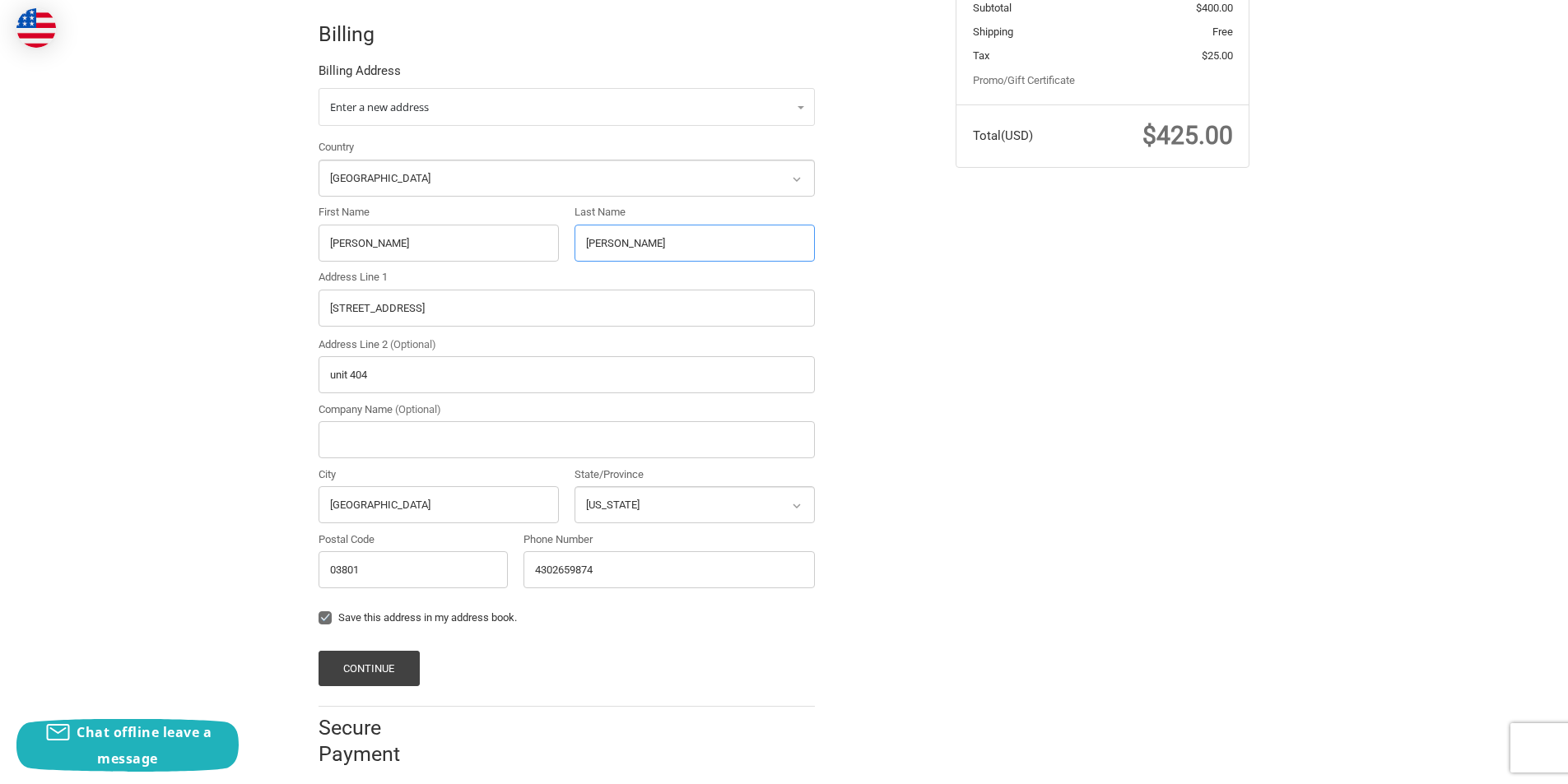
paste input "Palace"
type input "Palace"
click at [393, 673] on button "Continue" at bounding box center [368, 668] width 101 height 35
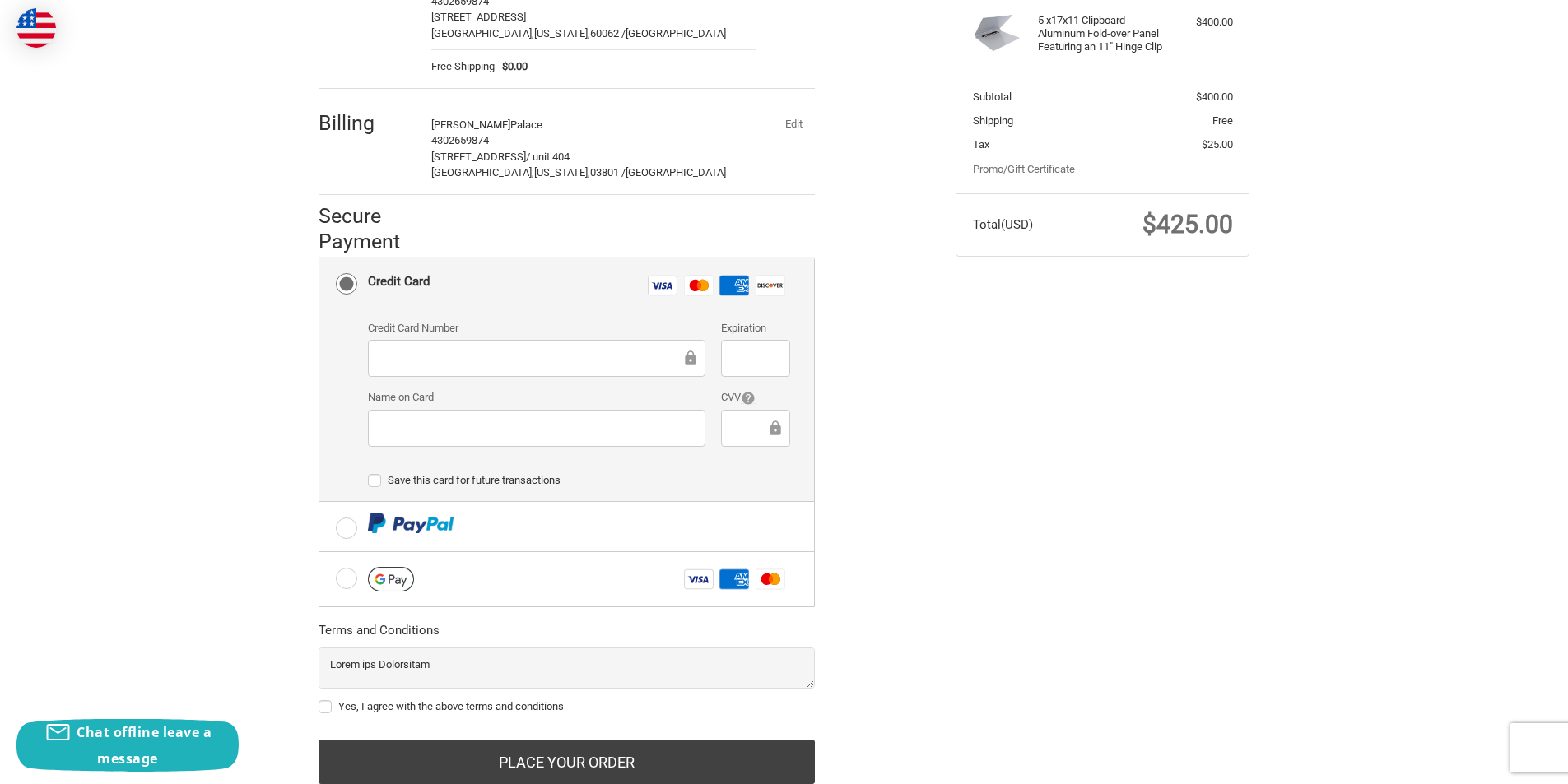
scroll to position [291, 0]
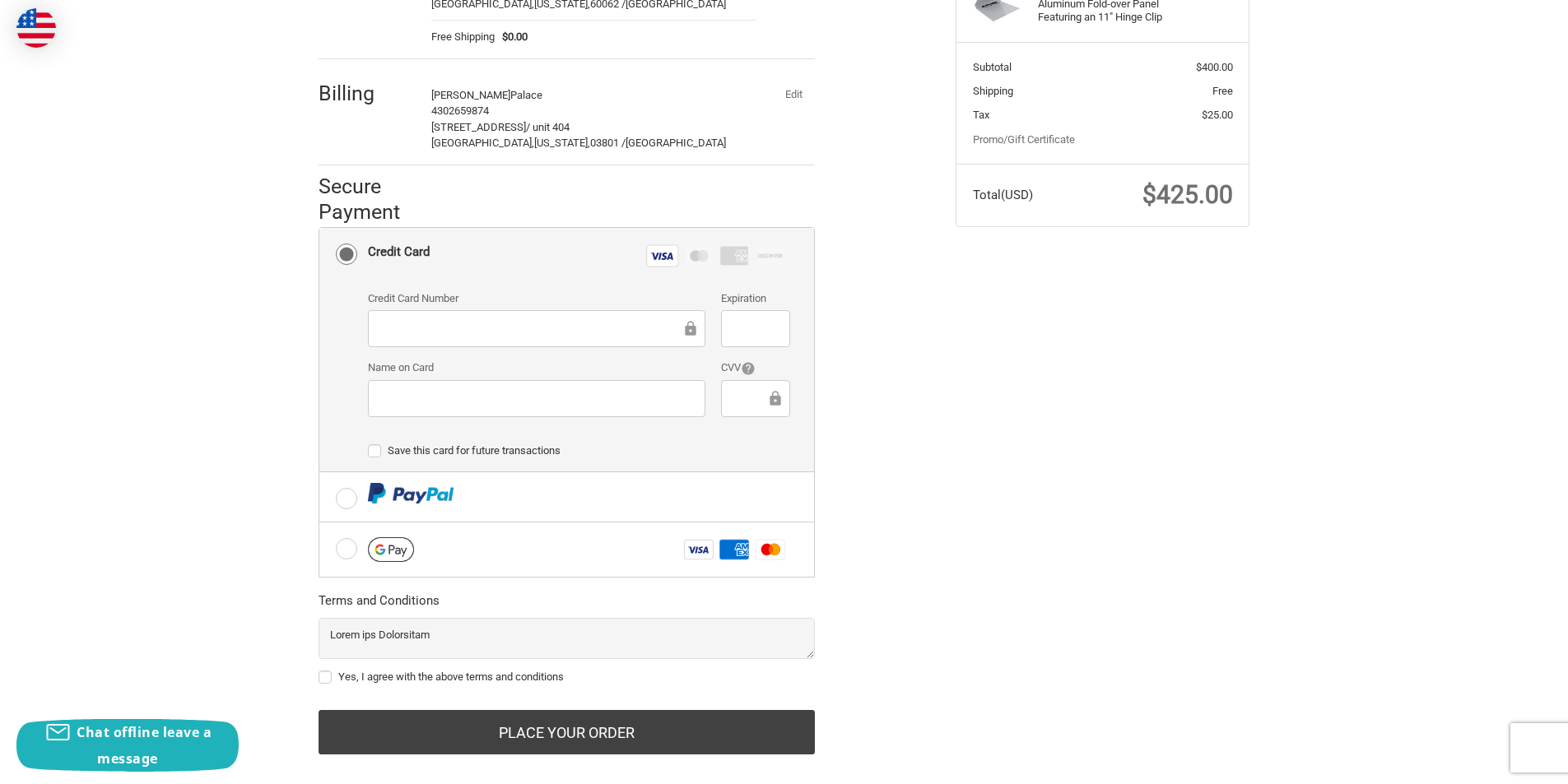
click at [473, 675] on label "Yes, I agree with the above terms and conditions" at bounding box center [567, 677] width 497 height 13
click at [319, 670] on input "Yes, I agree with the above terms and conditions" at bounding box center [318, 669] width 1 height 1
checkbox input "true"
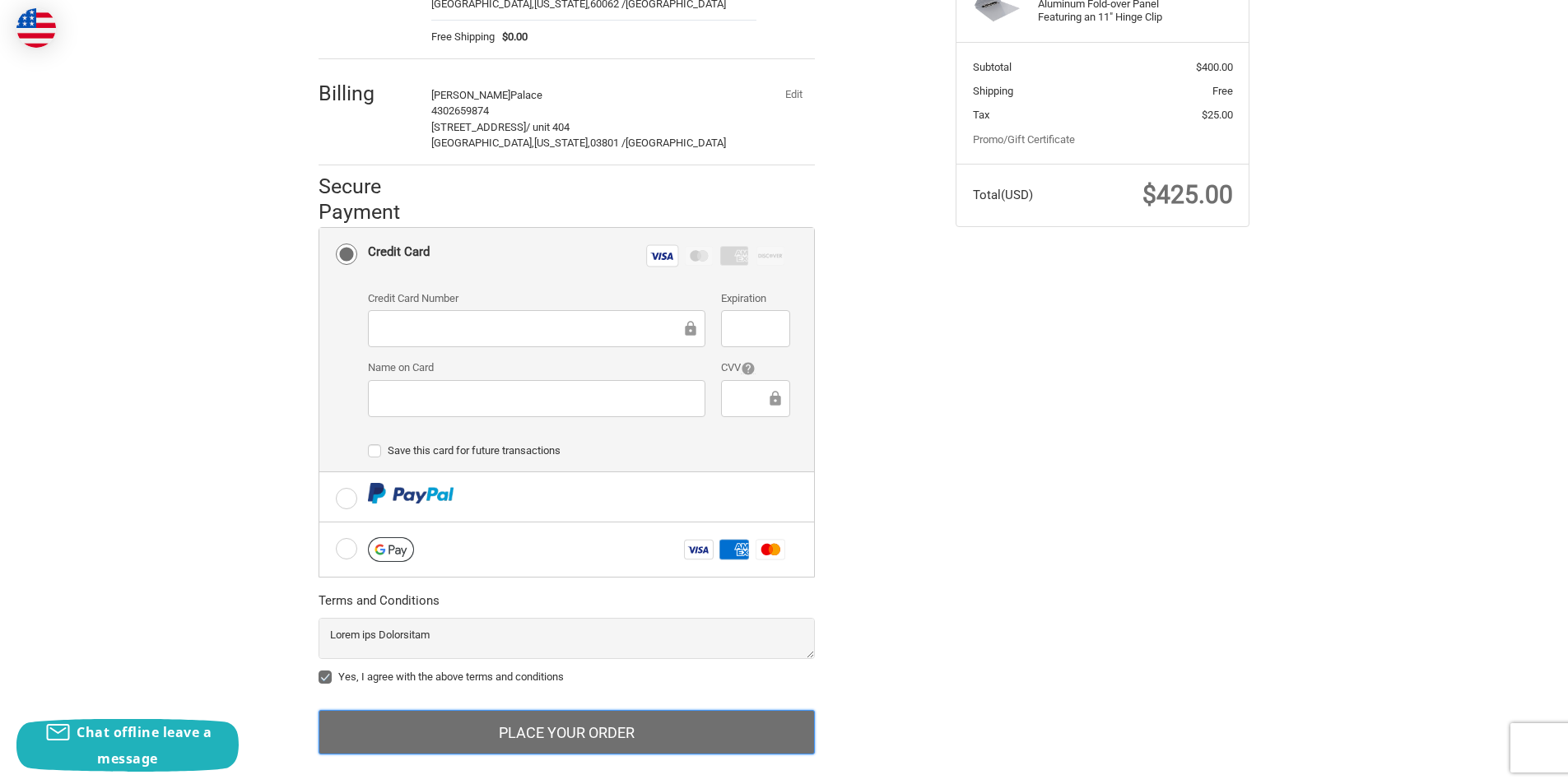
click at [632, 730] on button "Place Your Order" at bounding box center [567, 732] width 497 height 44
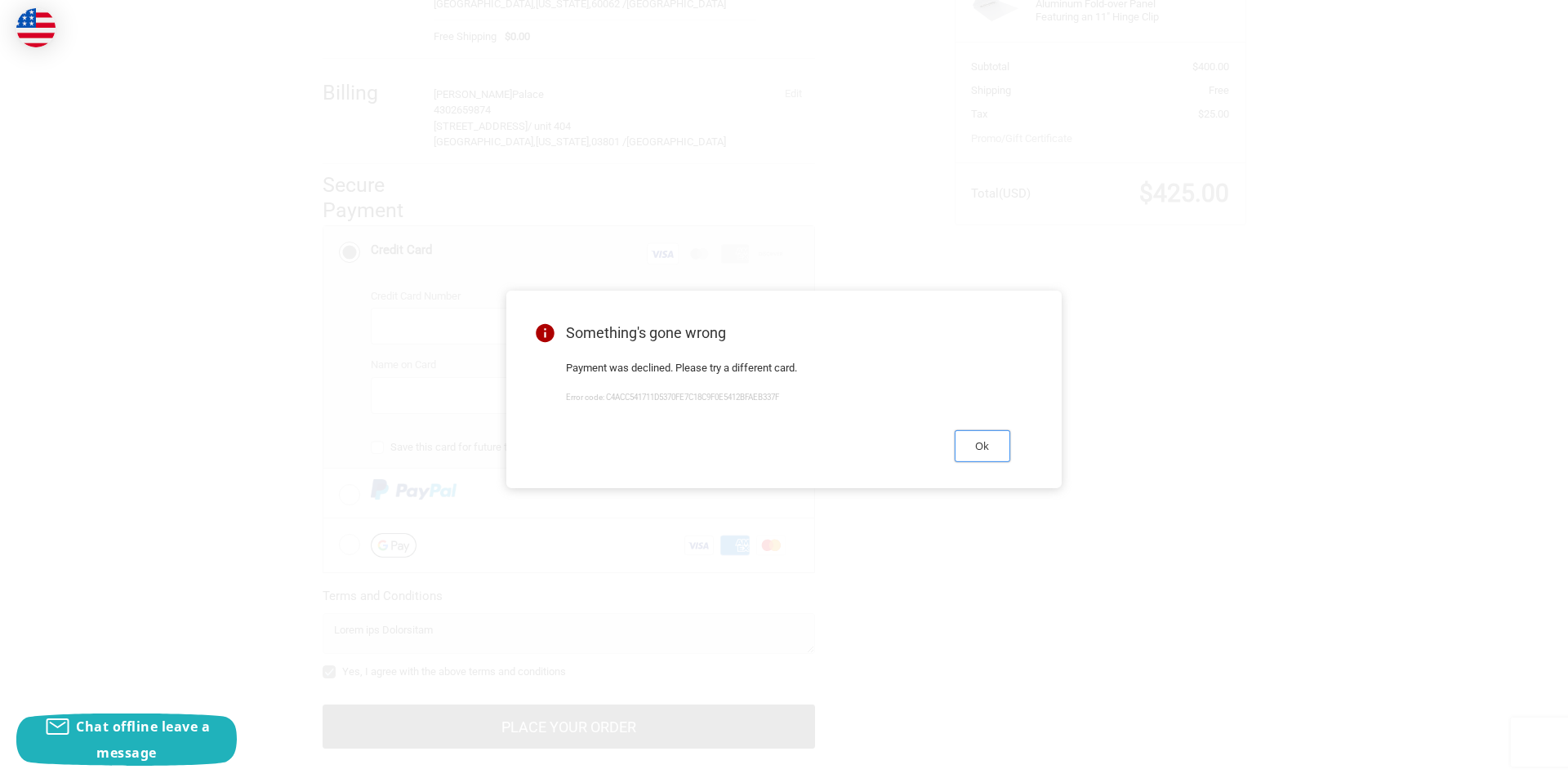
click at [987, 441] on button "Ok" at bounding box center [982, 446] width 55 height 32
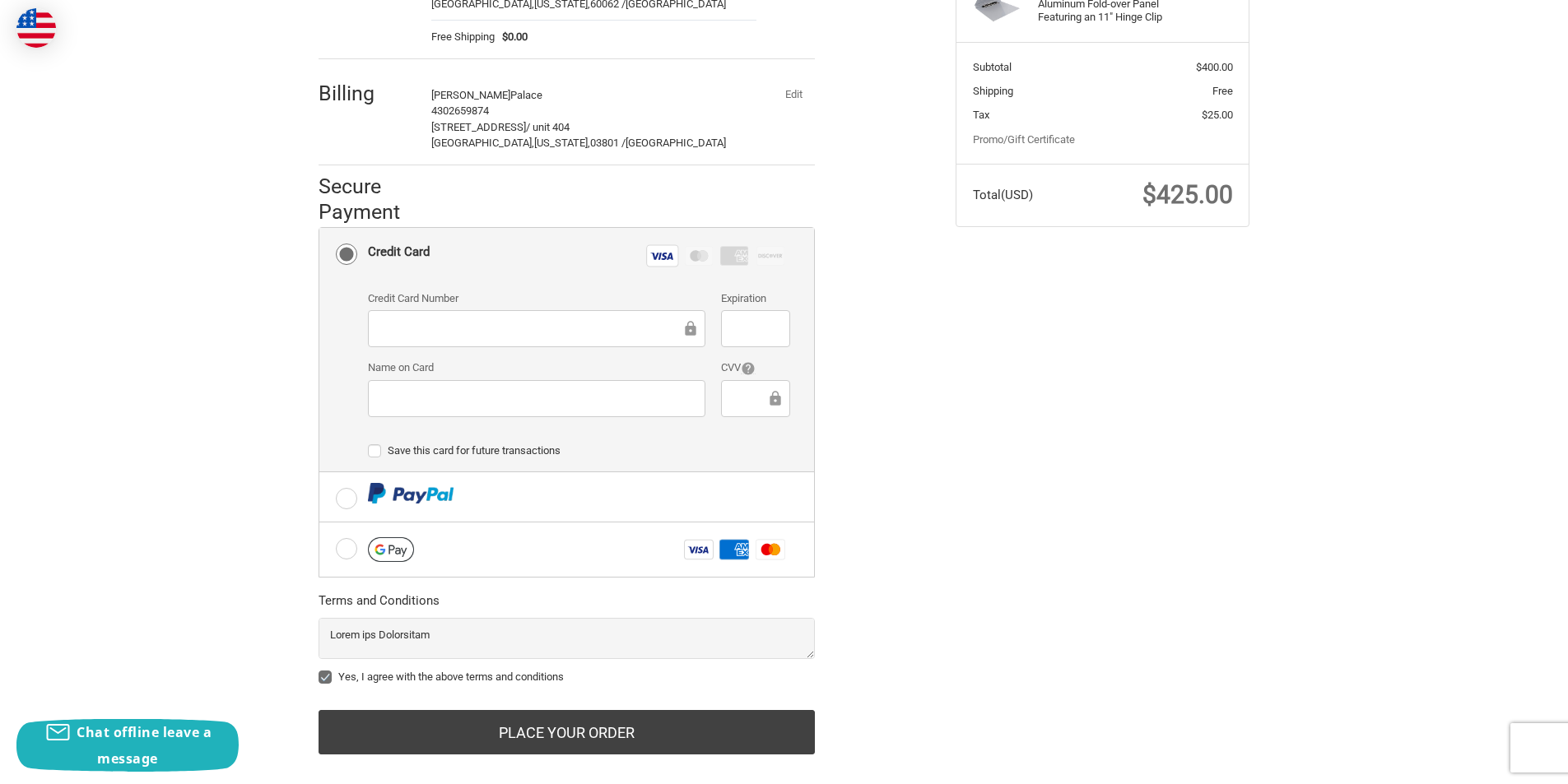
click at [800, 96] on button "Edit" at bounding box center [793, 95] width 43 height 23
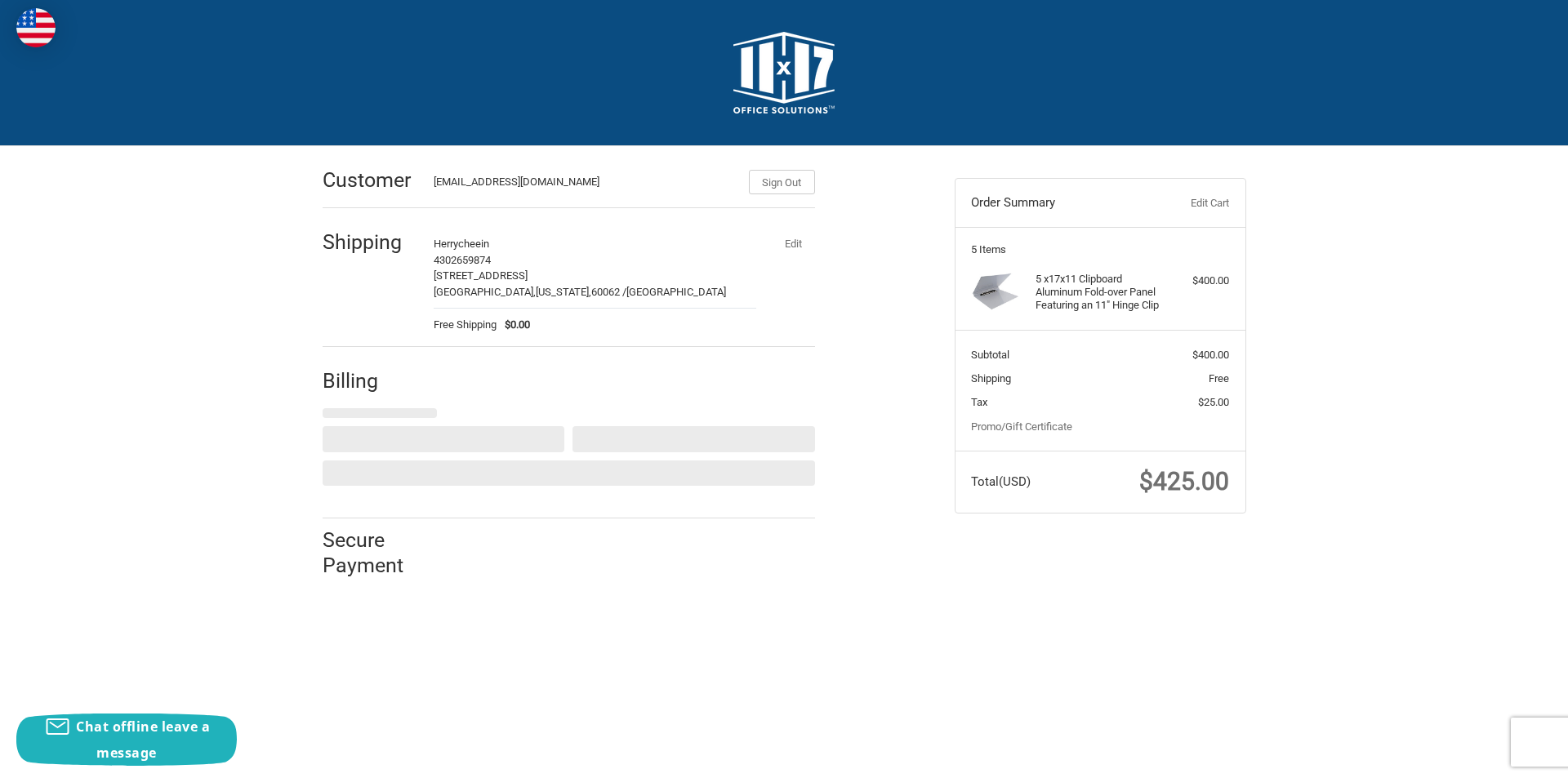
select select "US"
select select "NH"
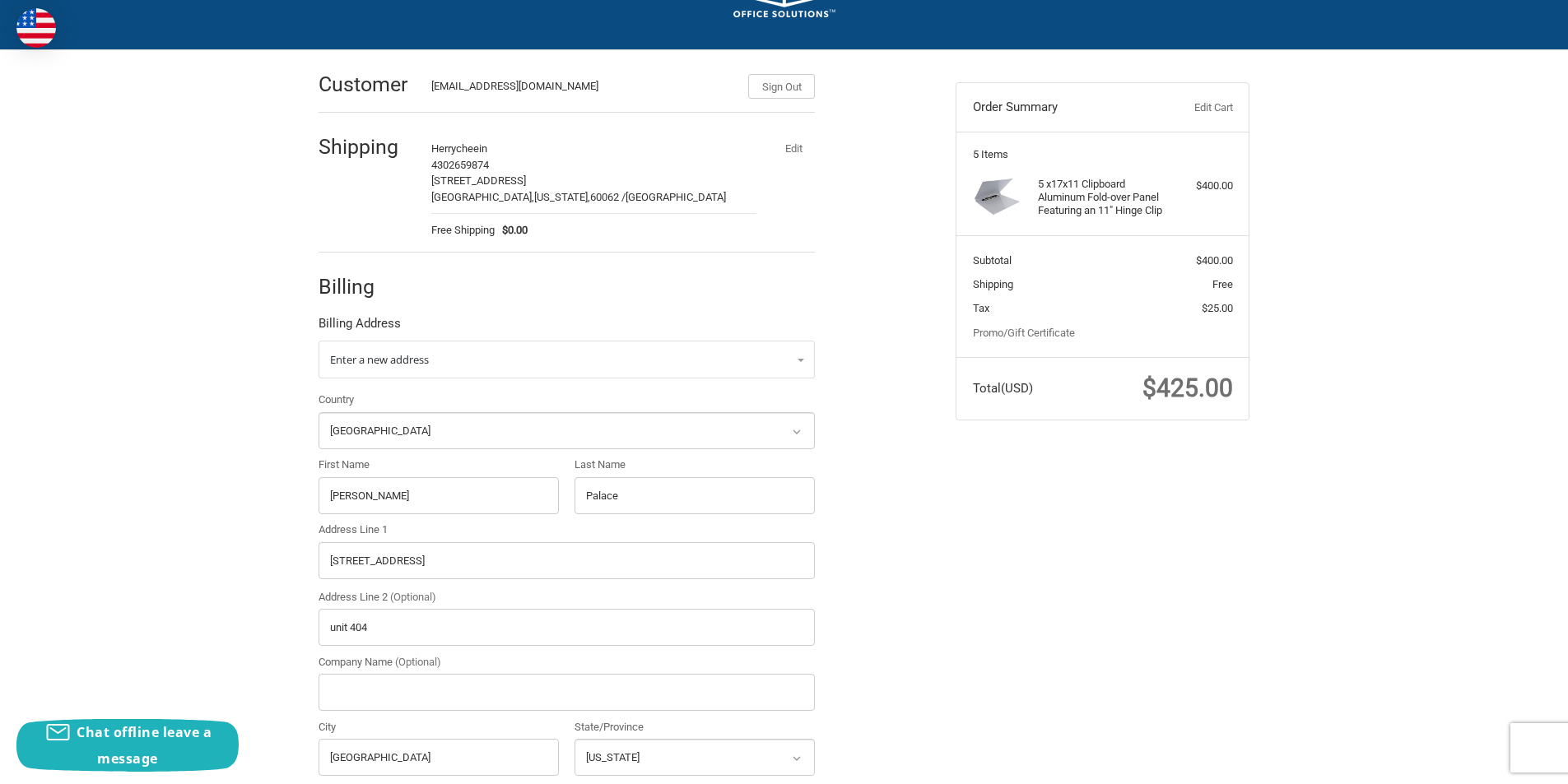
scroll to position [247, 0]
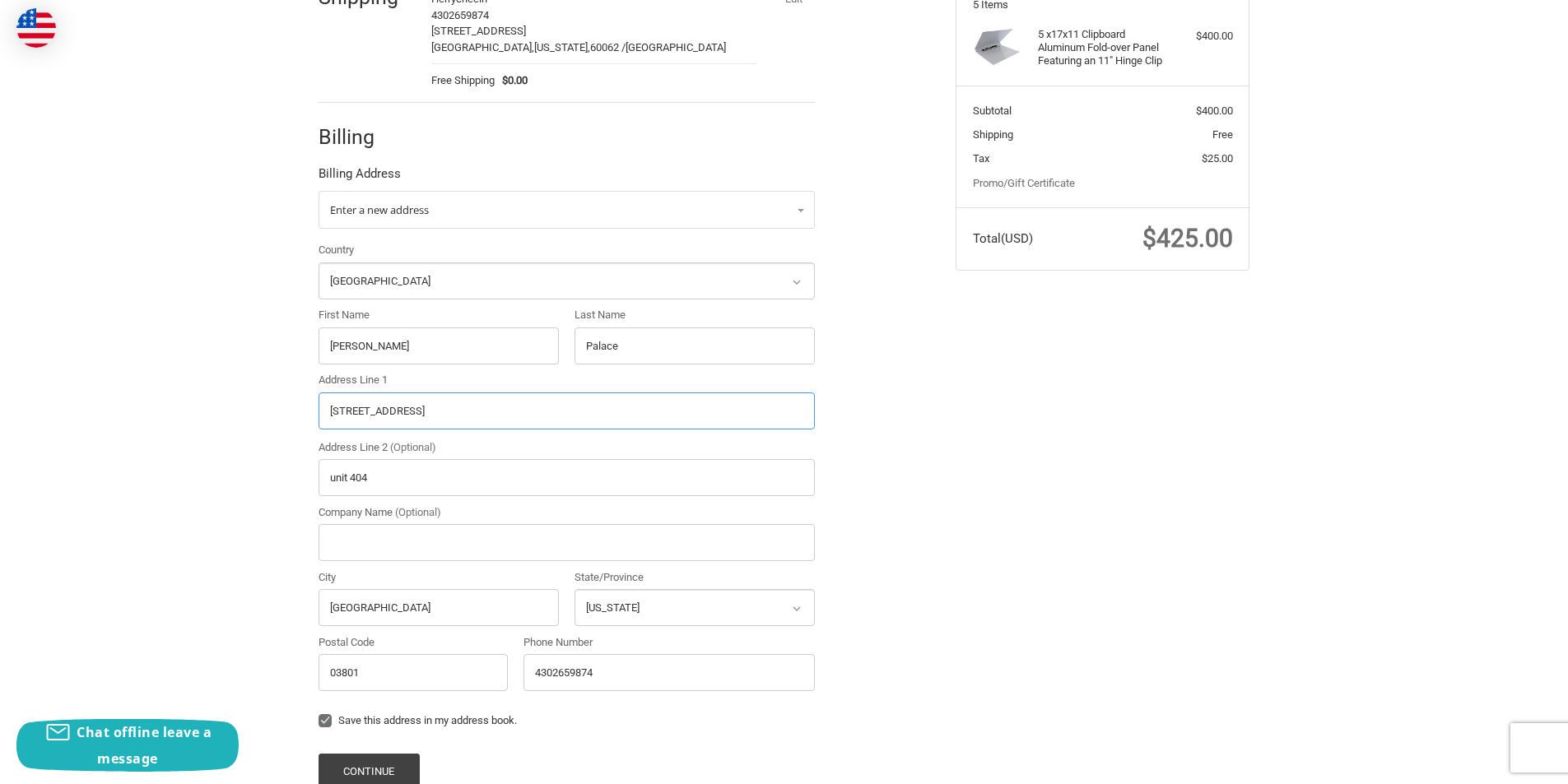
click at [514, 406] on input "[STREET_ADDRESS]" at bounding box center [567, 411] width 497 height 37
paste input "[STREET_ADDRESS][US_STATE]"
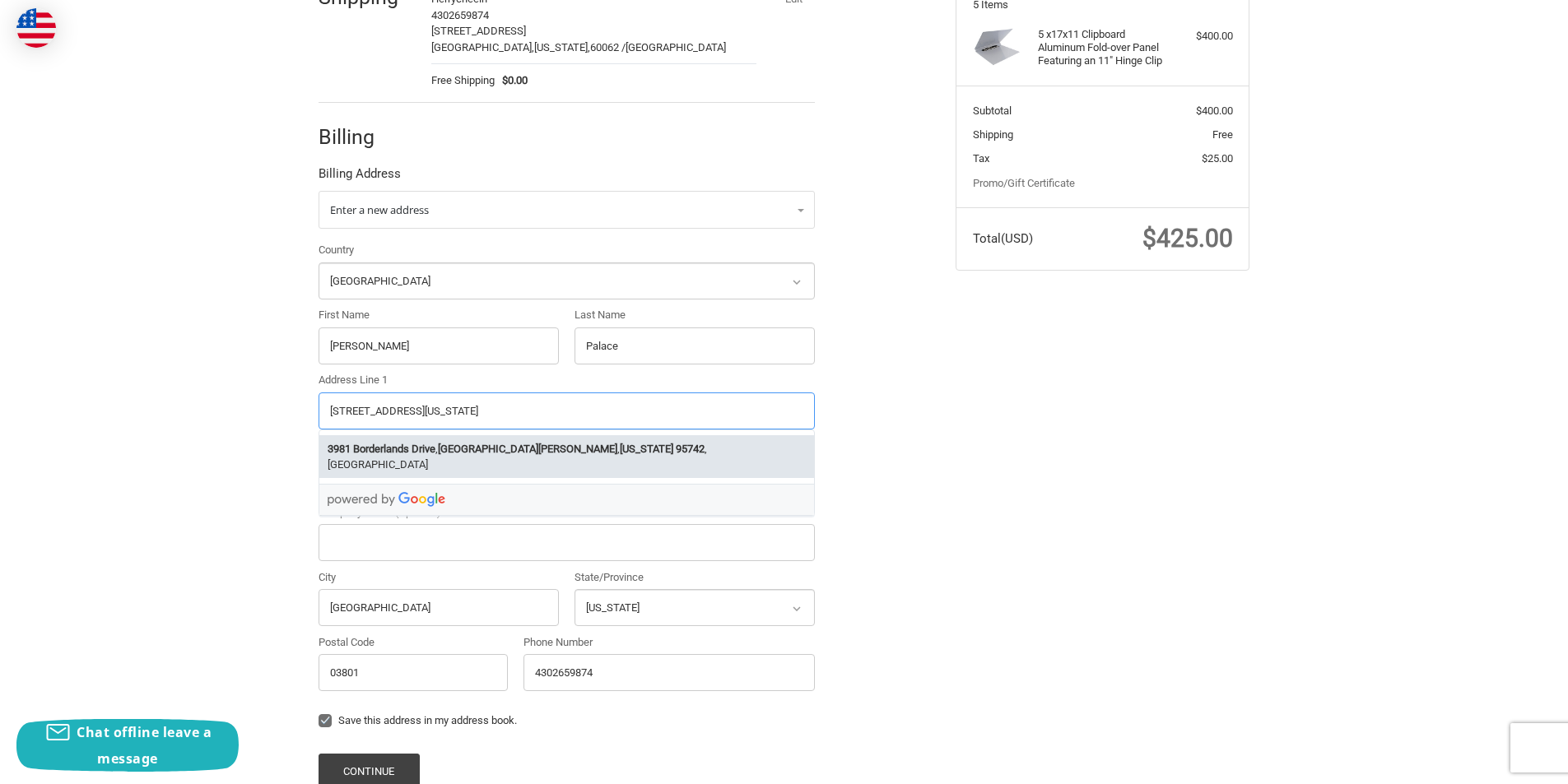
click at [572, 449] on li "[STREET_ADDRESS][US_STATE]" at bounding box center [567, 456] width 495 height 42
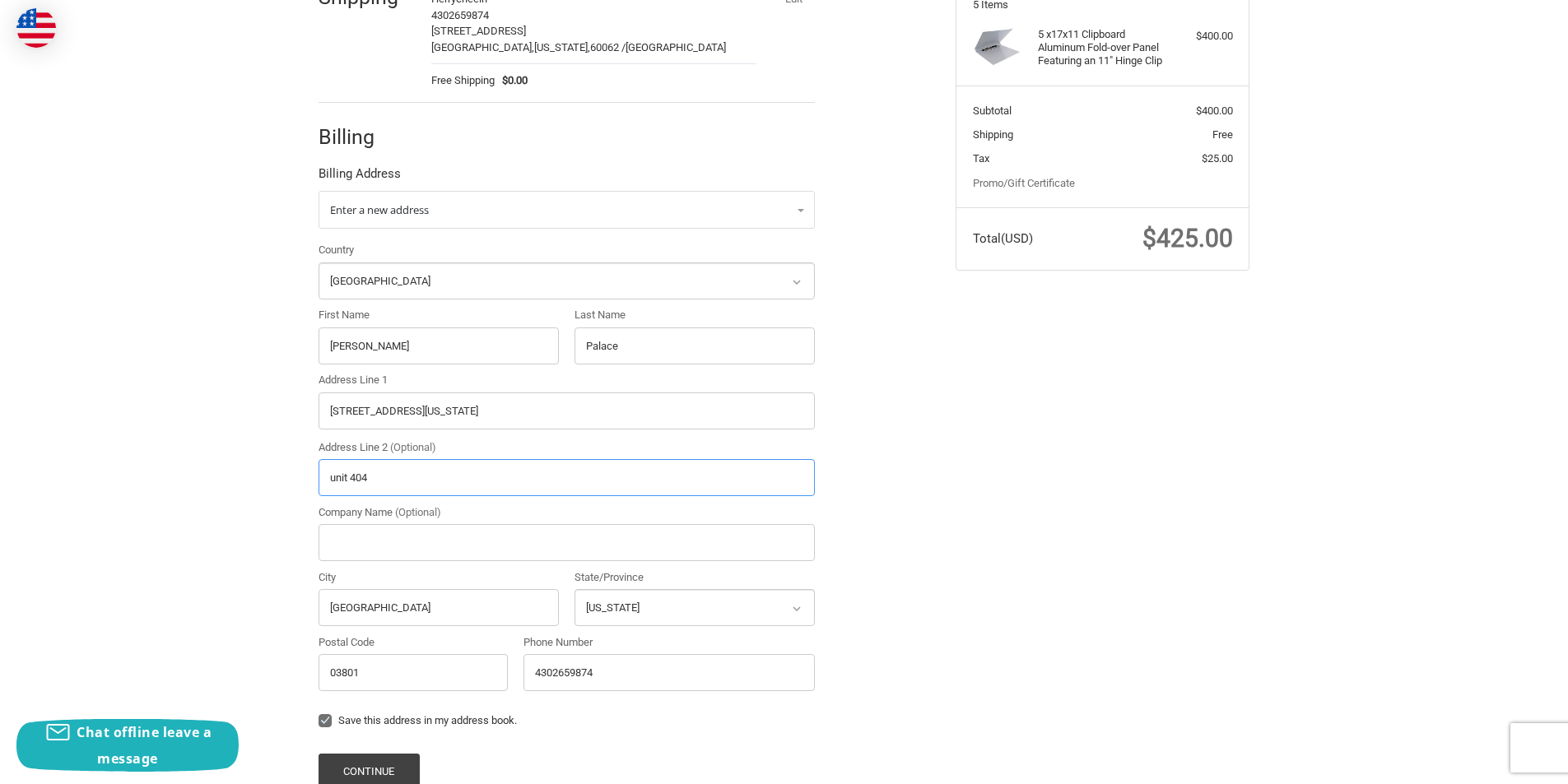
type input "[STREET_ADDRESS]"
type input "[GEOGRAPHIC_DATA][PERSON_NAME]"
select select "CA"
type input "95742"
click at [403, 350] on input "[PERSON_NAME]" at bounding box center [438, 346] width 240 height 37
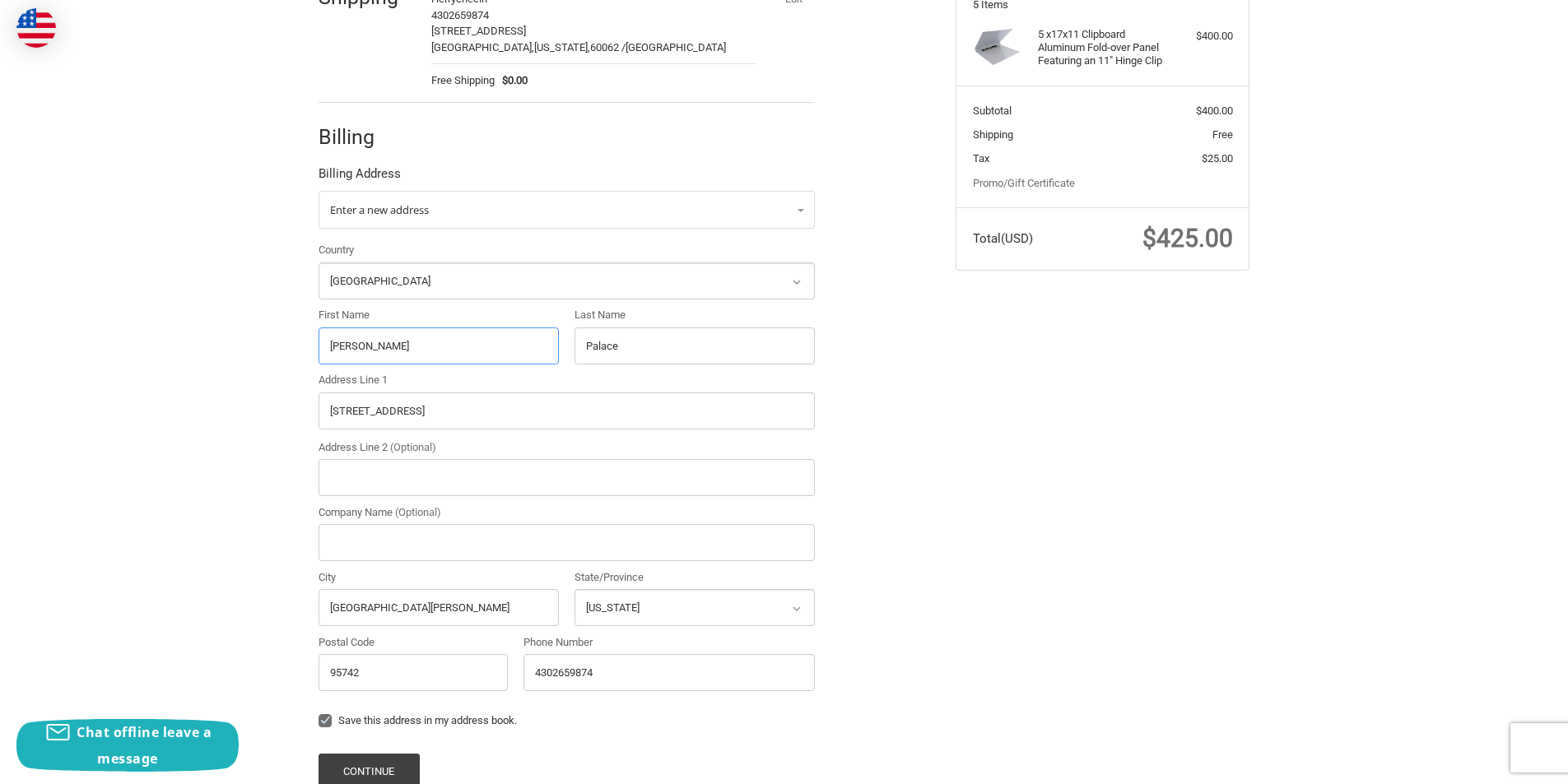
click at [403, 350] on input "[PERSON_NAME]" at bounding box center [438, 346] width 240 height 37
paste input "[PERSON_NAME]"
click at [392, 350] on input "[PERSON_NAME]" at bounding box center [438, 346] width 240 height 37
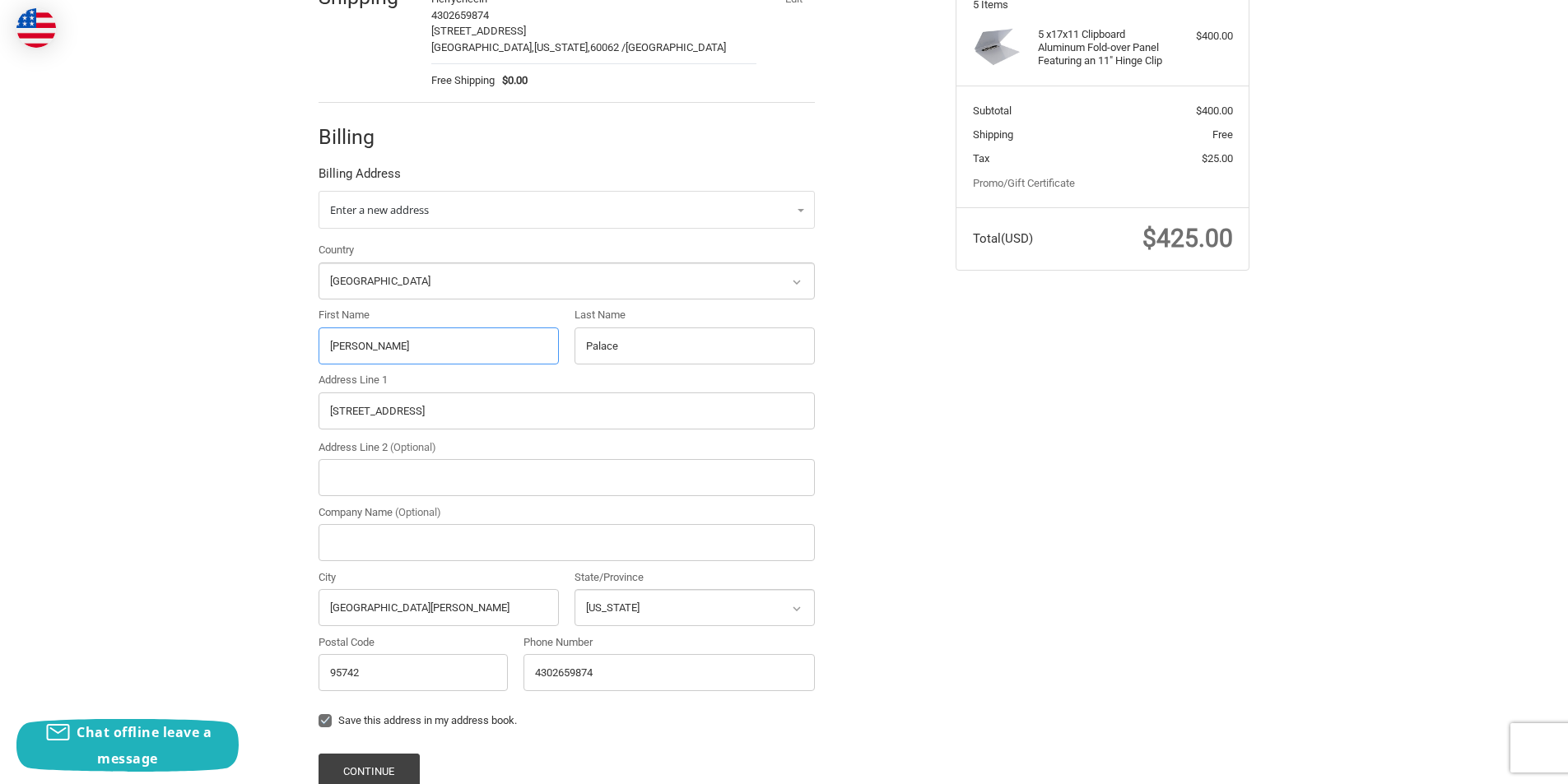
type input "[PERSON_NAME]"
click at [636, 340] on input "Palace" at bounding box center [694, 346] width 240 height 37
paste input "[PERSON_NAME]"
type input "[PERSON_NAME]"
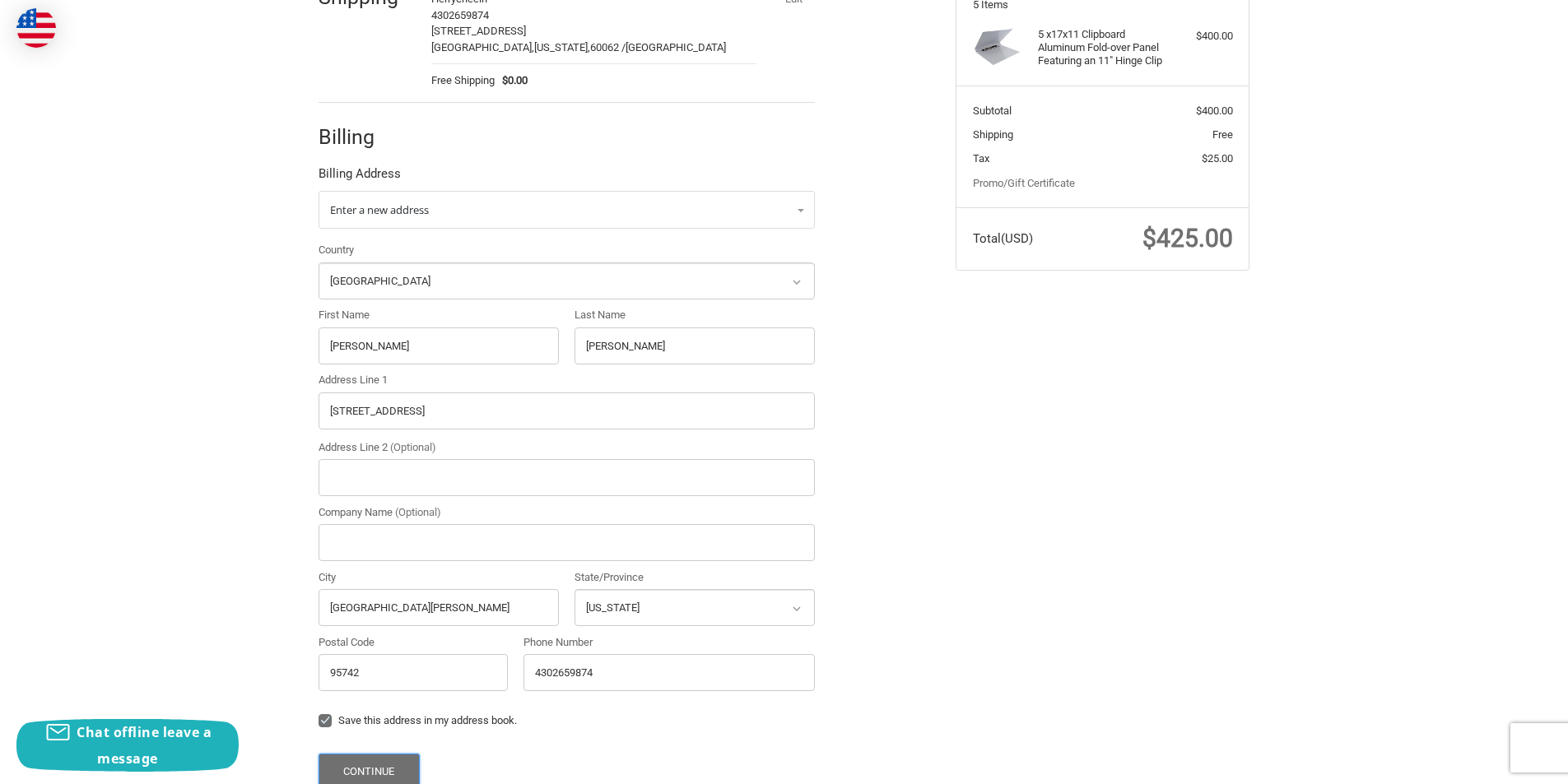
click at [391, 763] on button "Continue" at bounding box center [368, 772] width 101 height 35
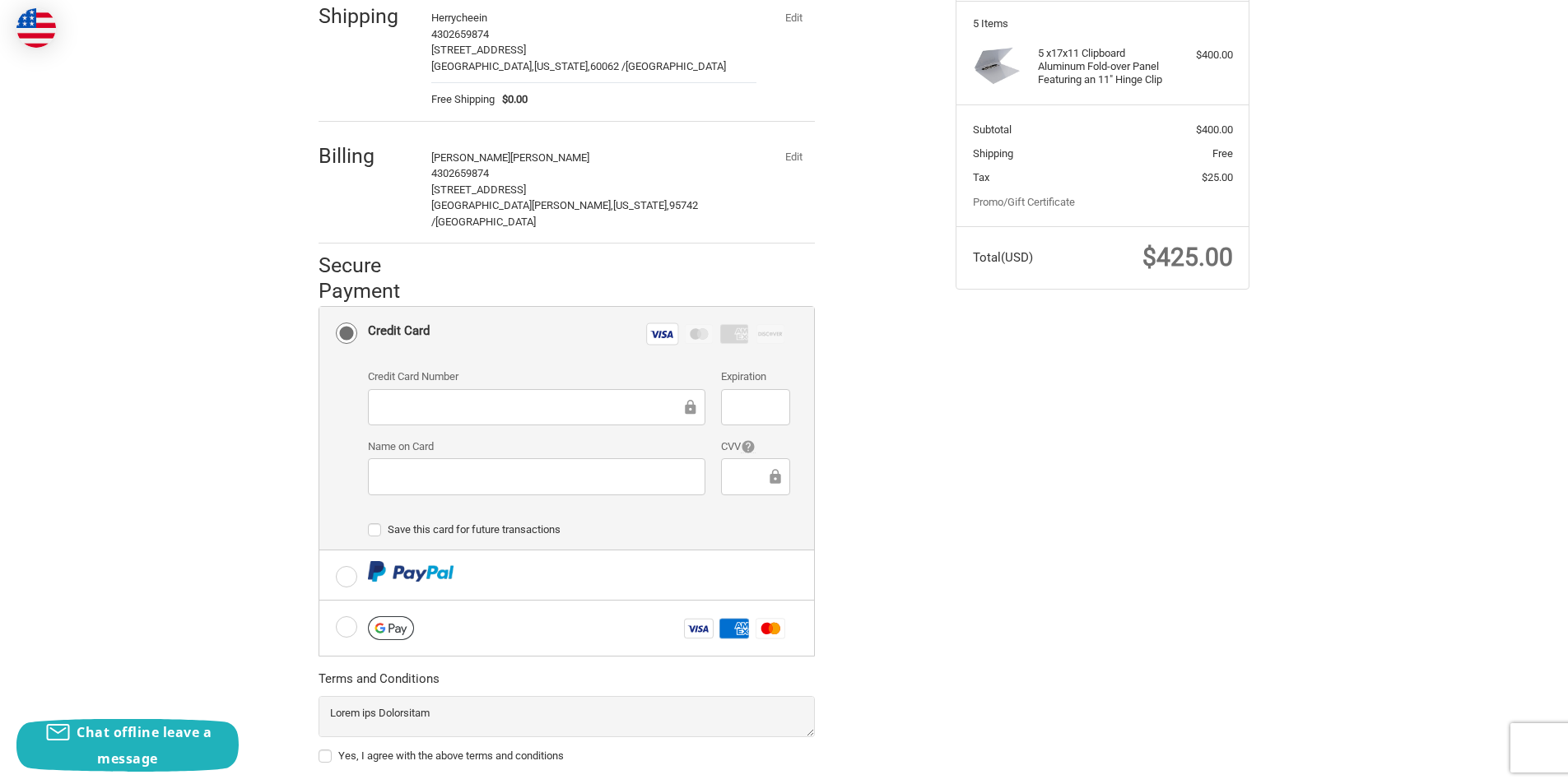
scroll to position [313, 0]
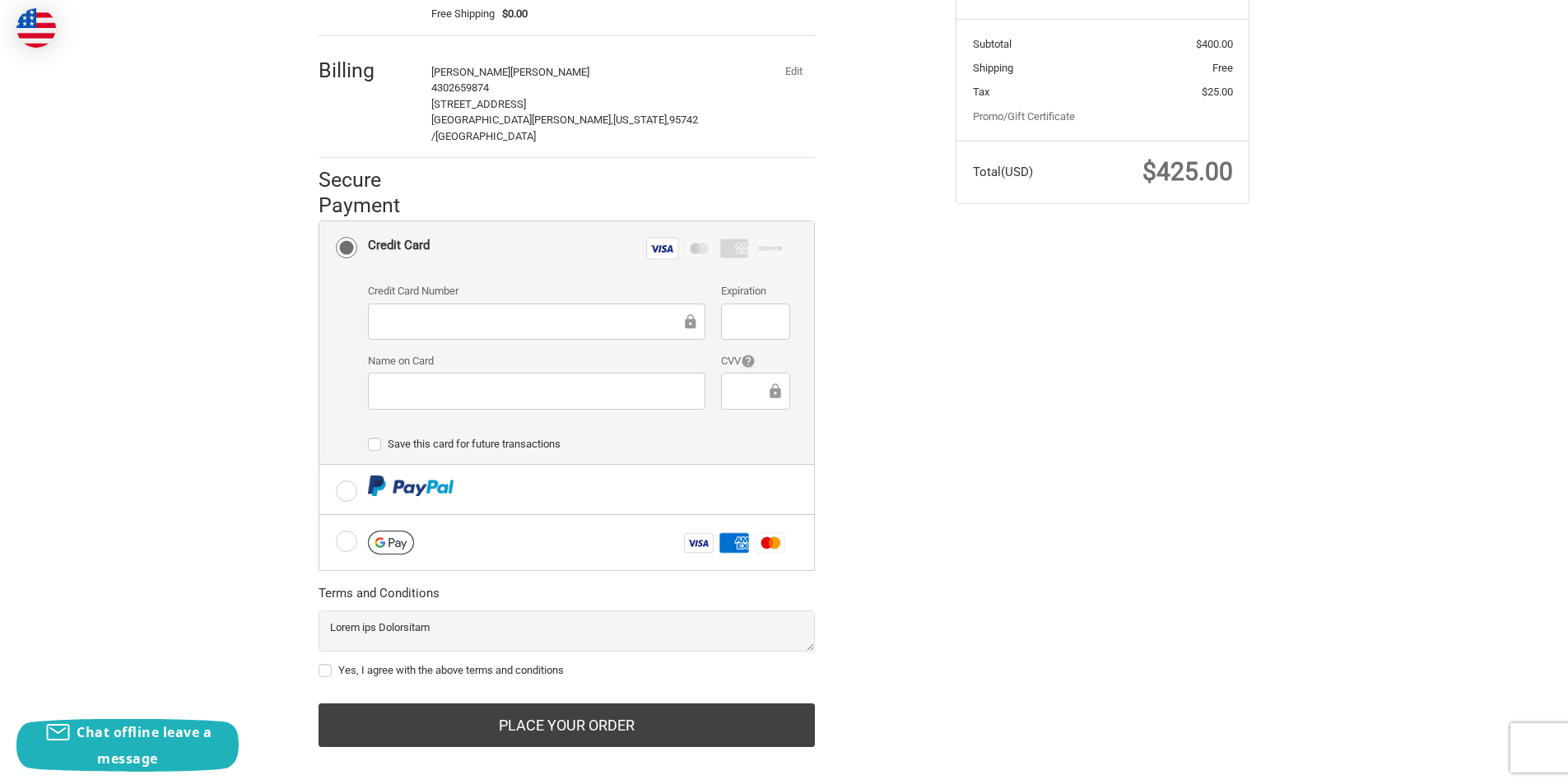
click at [363, 647] on div "Yes, I agree with the above terms and conditions" at bounding box center [567, 647] width 497 height 72
click at [433, 664] on label "Yes, I agree with the above terms and conditions" at bounding box center [567, 671] width 497 height 13
click at [319, 662] on input "Yes, I agree with the above terms and conditions" at bounding box center [318, 662] width 1 height 1
checkbox input "true"
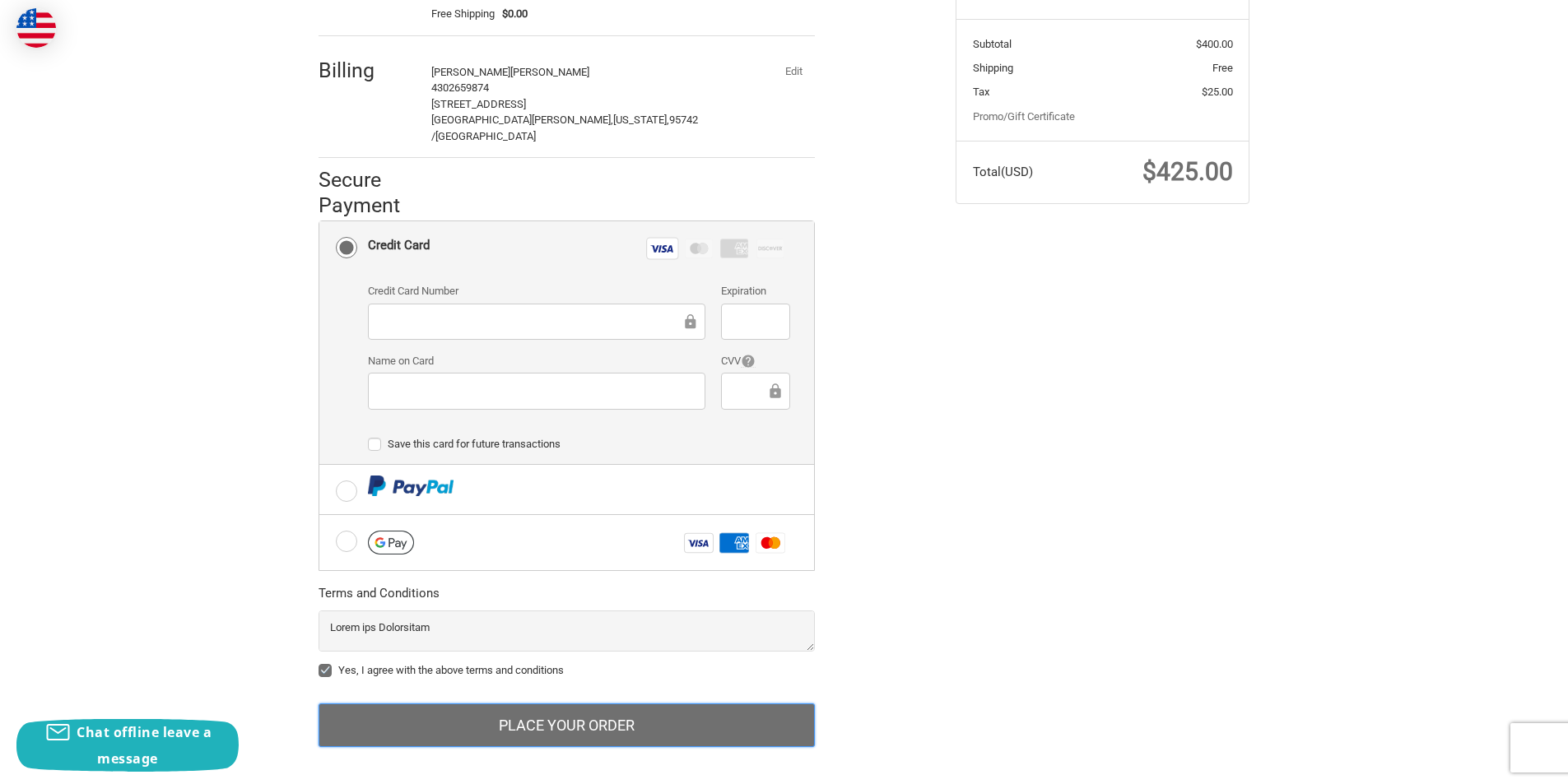
click at [564, 703] on button "Place Your Order" at bounding box center [567, 725] width 497 height 44
click at [654, 712] on button "Place Your Order" at bounding box center [567, 725] width 497 height 44
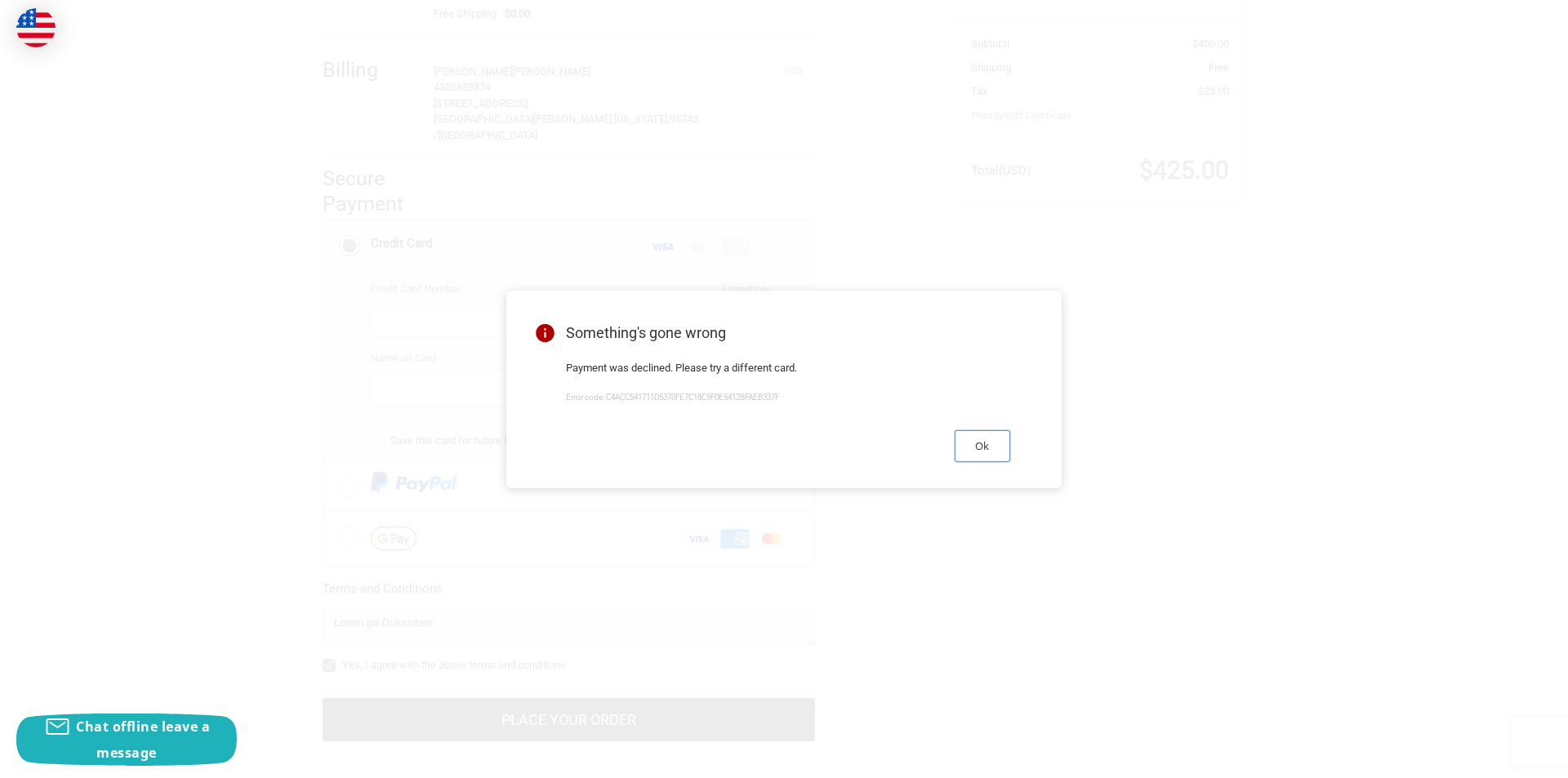
click at [993, 449] on button "Ok" at bounding box center [982, 446] width 55 height 32
